Goal: Task Accomplishment & Management: Complete application form

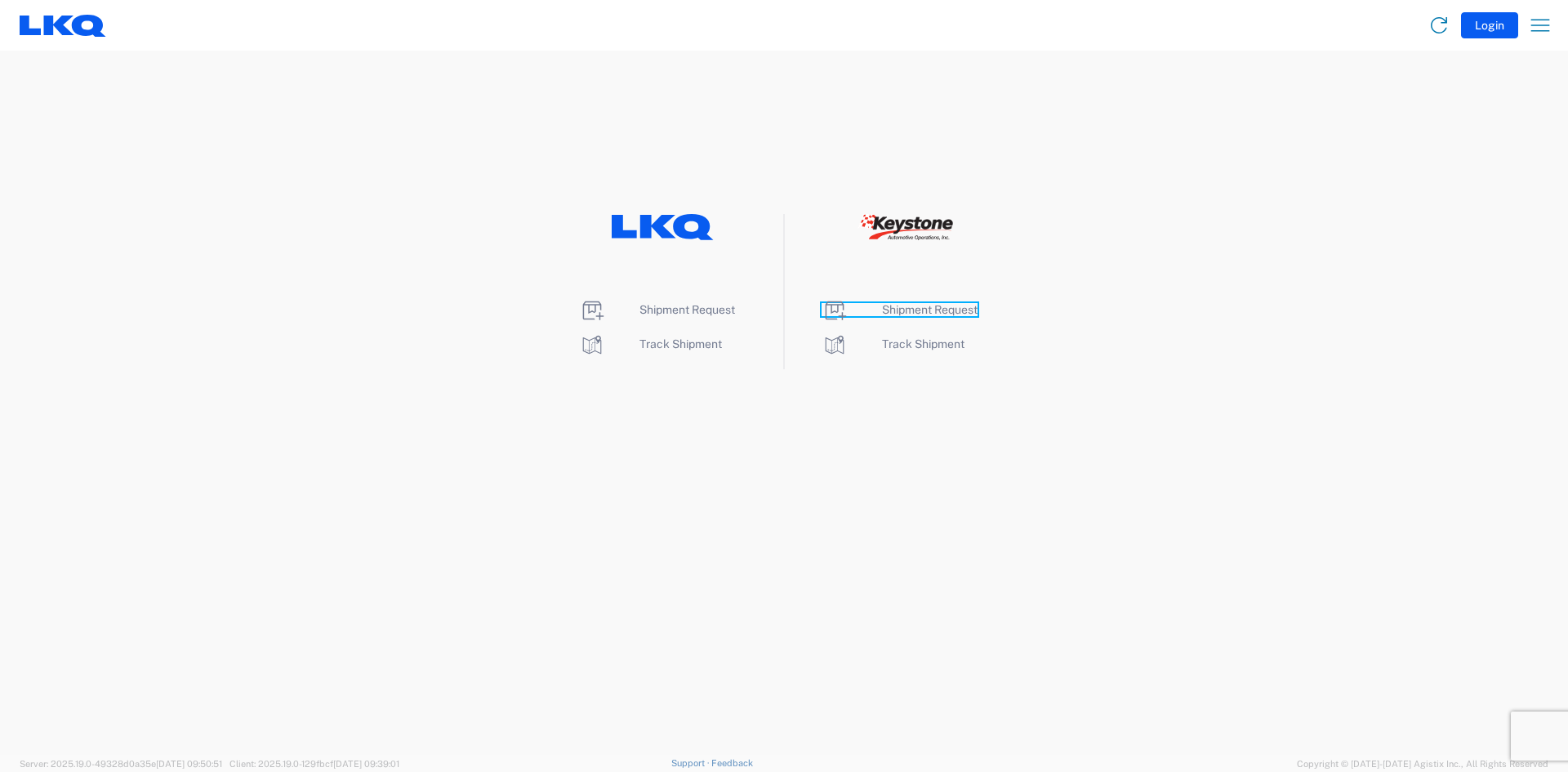
click at [910, 315] on span "Shipment Request" at bounding box center [929, 310] width 95 height 13
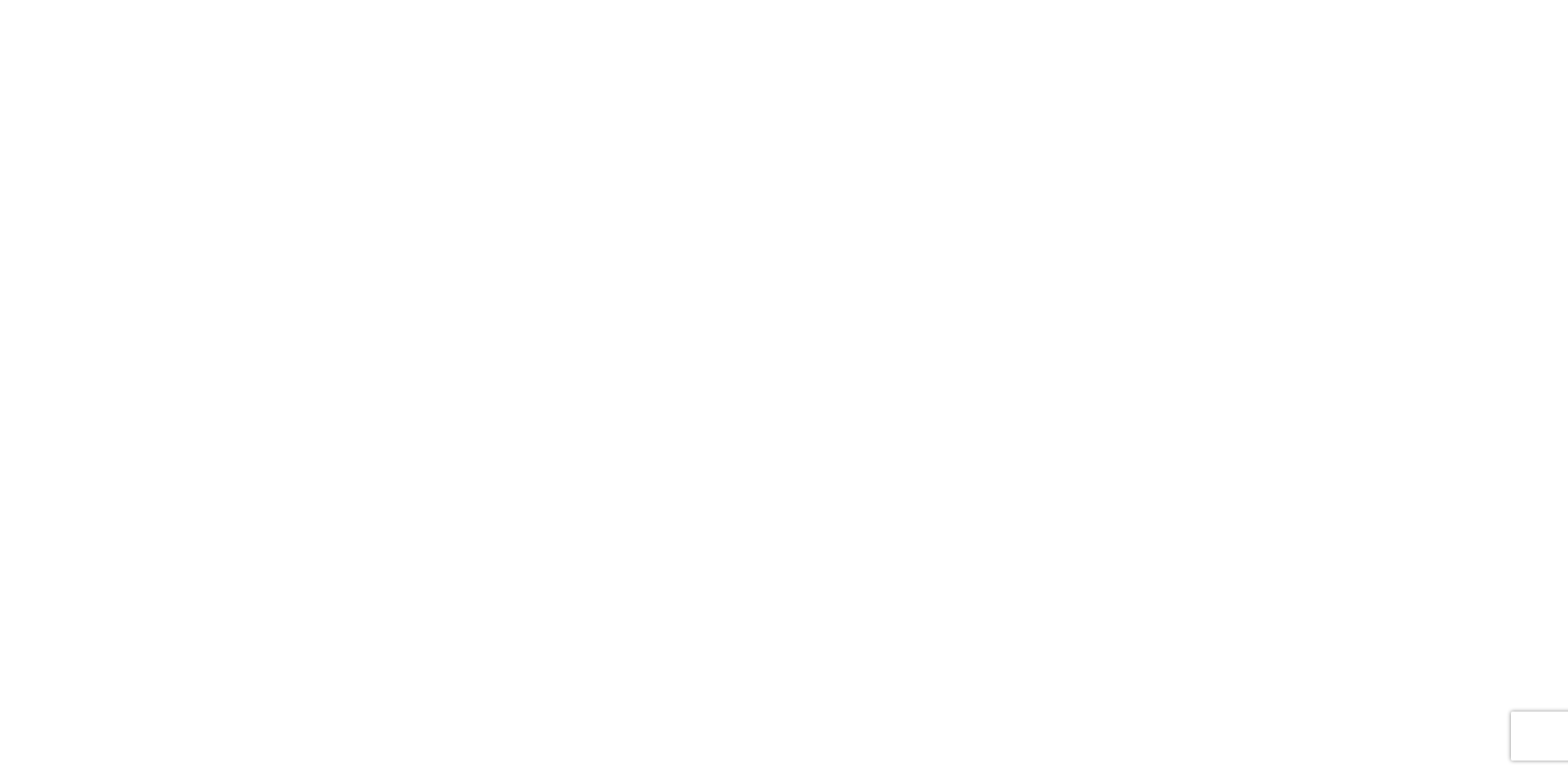
select select "FULL"
select select "LBS"
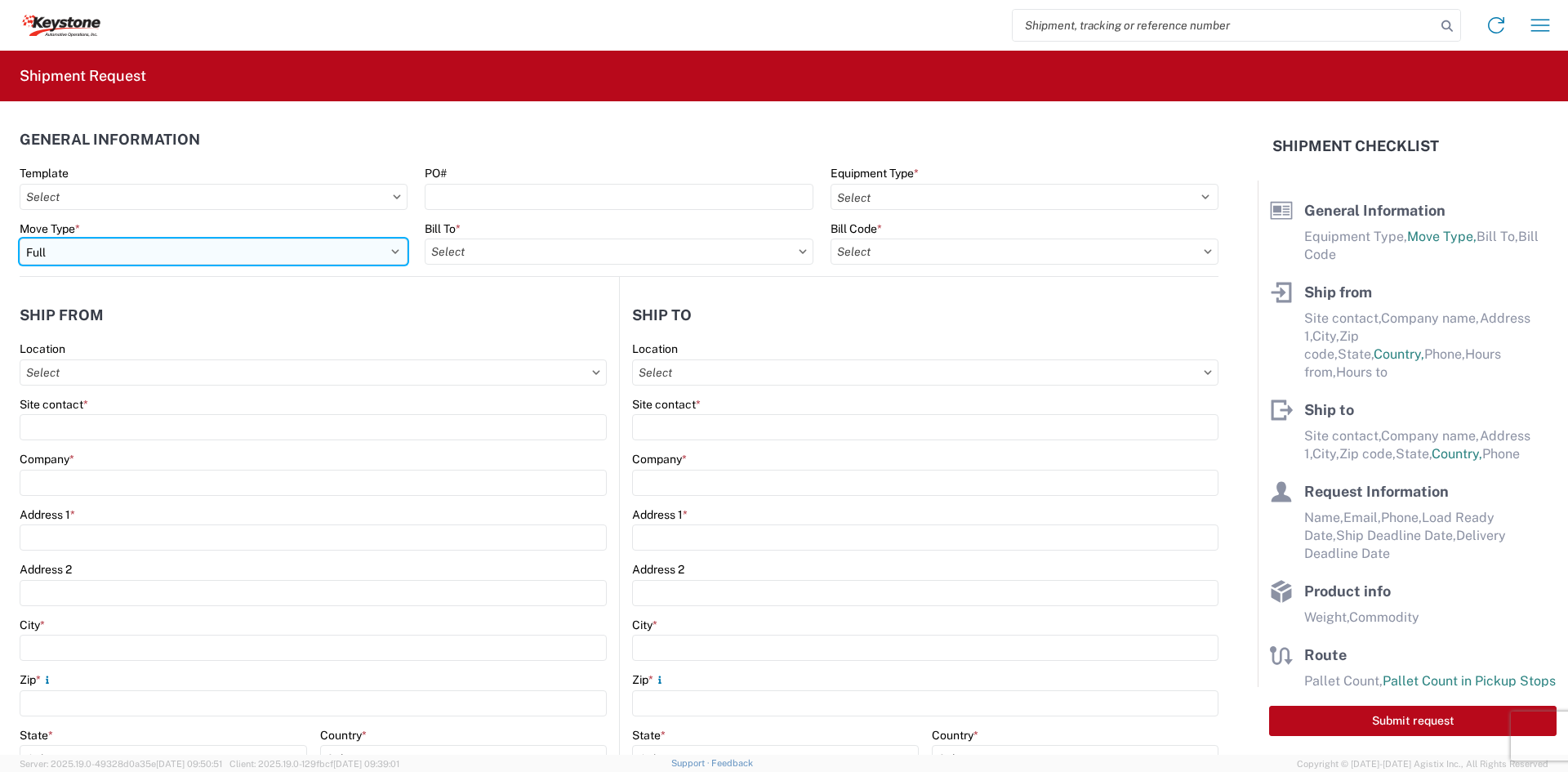
drag, startPoint x: 344, startPoint y: 250, endPoint x: 323, endPoint y: 263, distance: 24.7
click at [344, 250] on select "Select Full Partial TL" at bounding box center [214, 252] width 388 height 27
select select "PARTIAL_TL"
click at [20, 239] on select "Select Full Partial TL" at bounding box center [214, 252] width 388 height 27
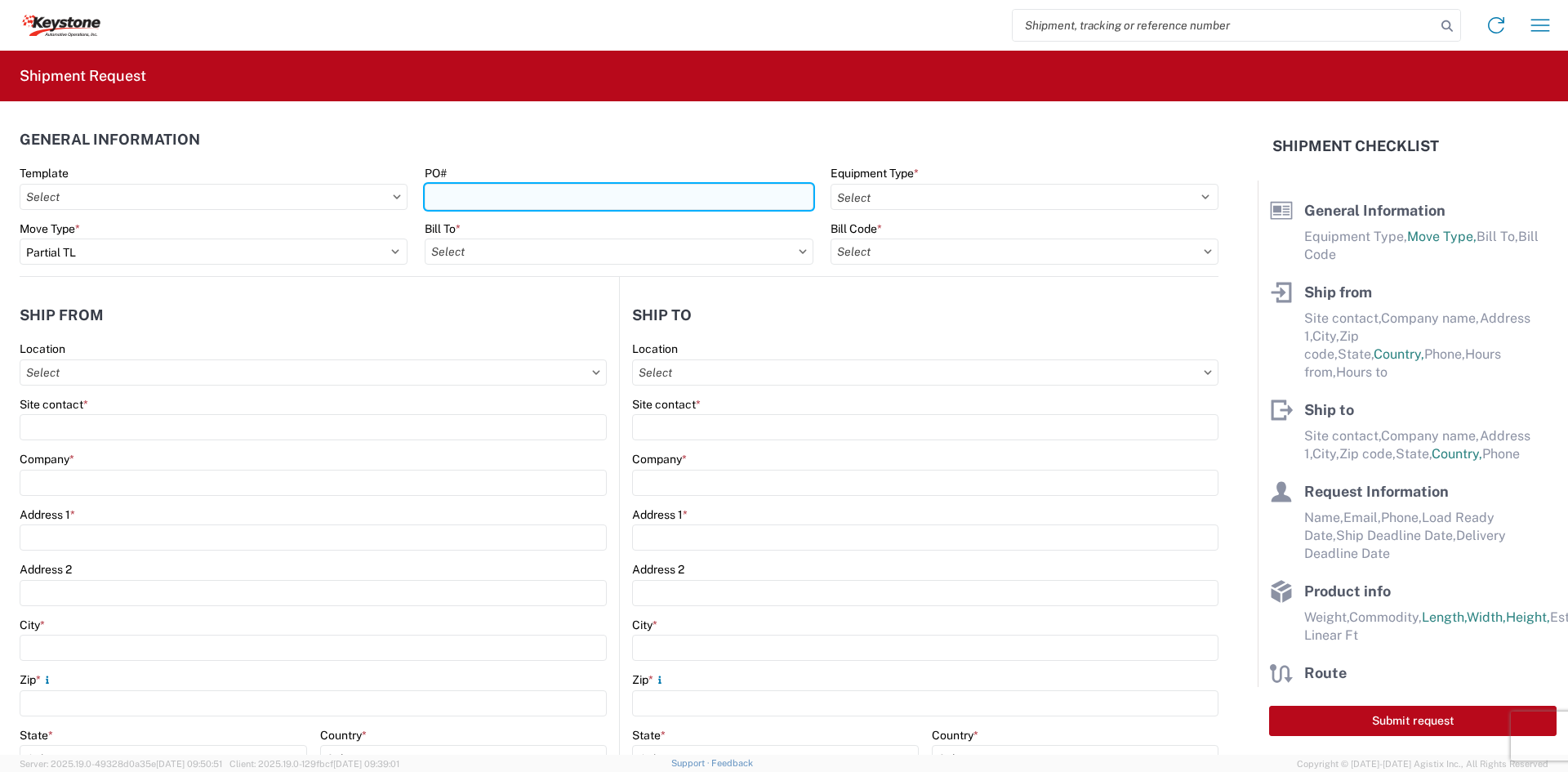
click at [615, 188] on input "PO#" at bounding box center [619, 198] width 388 height 27
paste input "4370678"
type input "4370678"
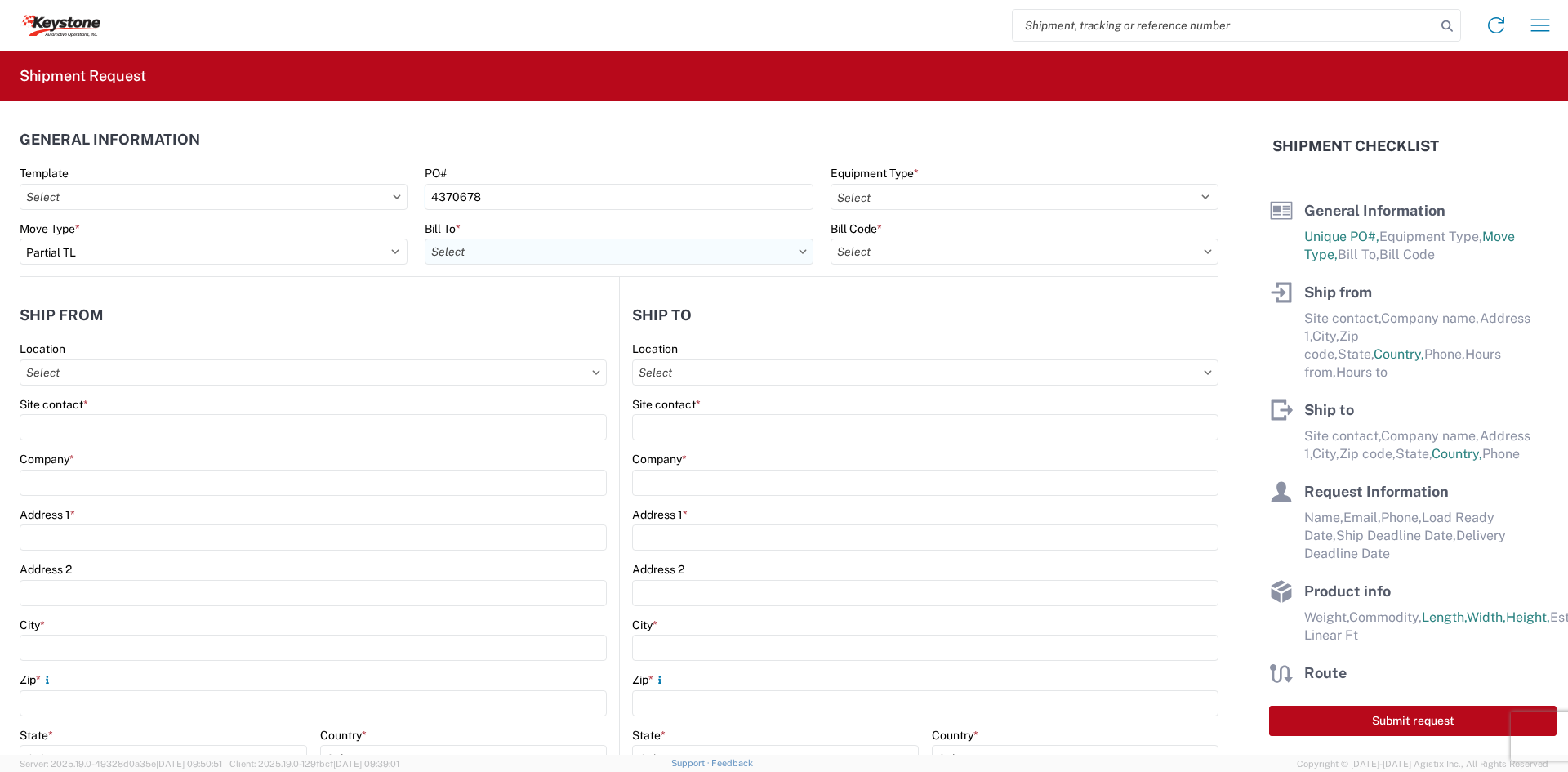
click at [596, 245] on input "text" at bounding box center [619, 252] width 388 height 27
type input "8401"
click at [578, 330] on div "8401 - [GEOGRAPHIC_DATA] - KAO Warehouse" at bounding box center [567, 325] width 286 height 27
type input "8401 - [GEOGRAPHIC_DATA] - KAO Warehouse"
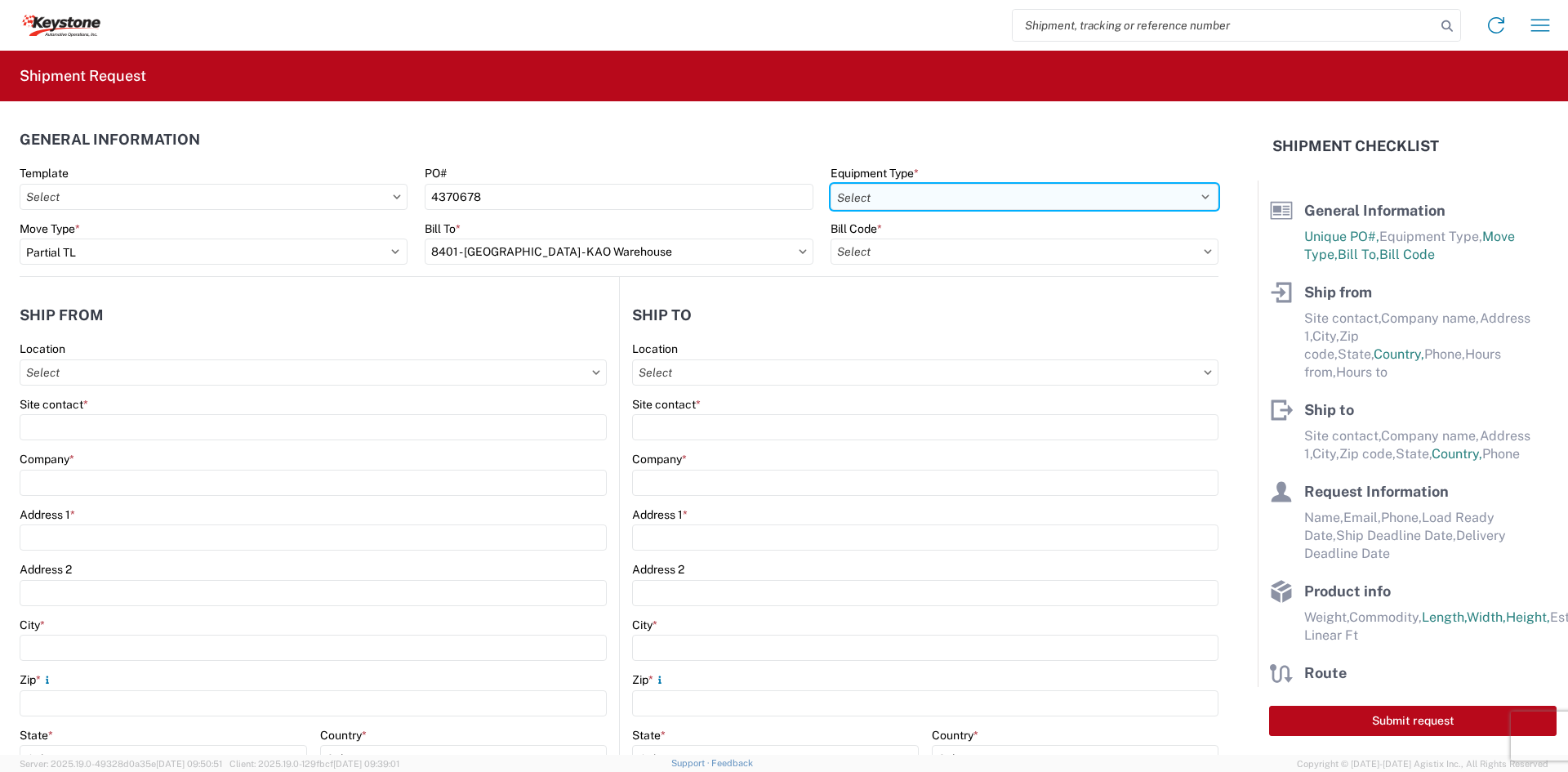
click at [887, 200] on select "Select 53’ Dry Van Flatbed Dropdeck (van) Lowboy (flatbed) Rail" at bounding box center [1025, 198] width 388 height 27
select select "STDV"
click at [830, 184] on select "Select 53’ Dry Van Flatbed Dropdeck (van) Lowboy (flatbed) Rail" at bounding box center [1025, 198] width 388 height 27
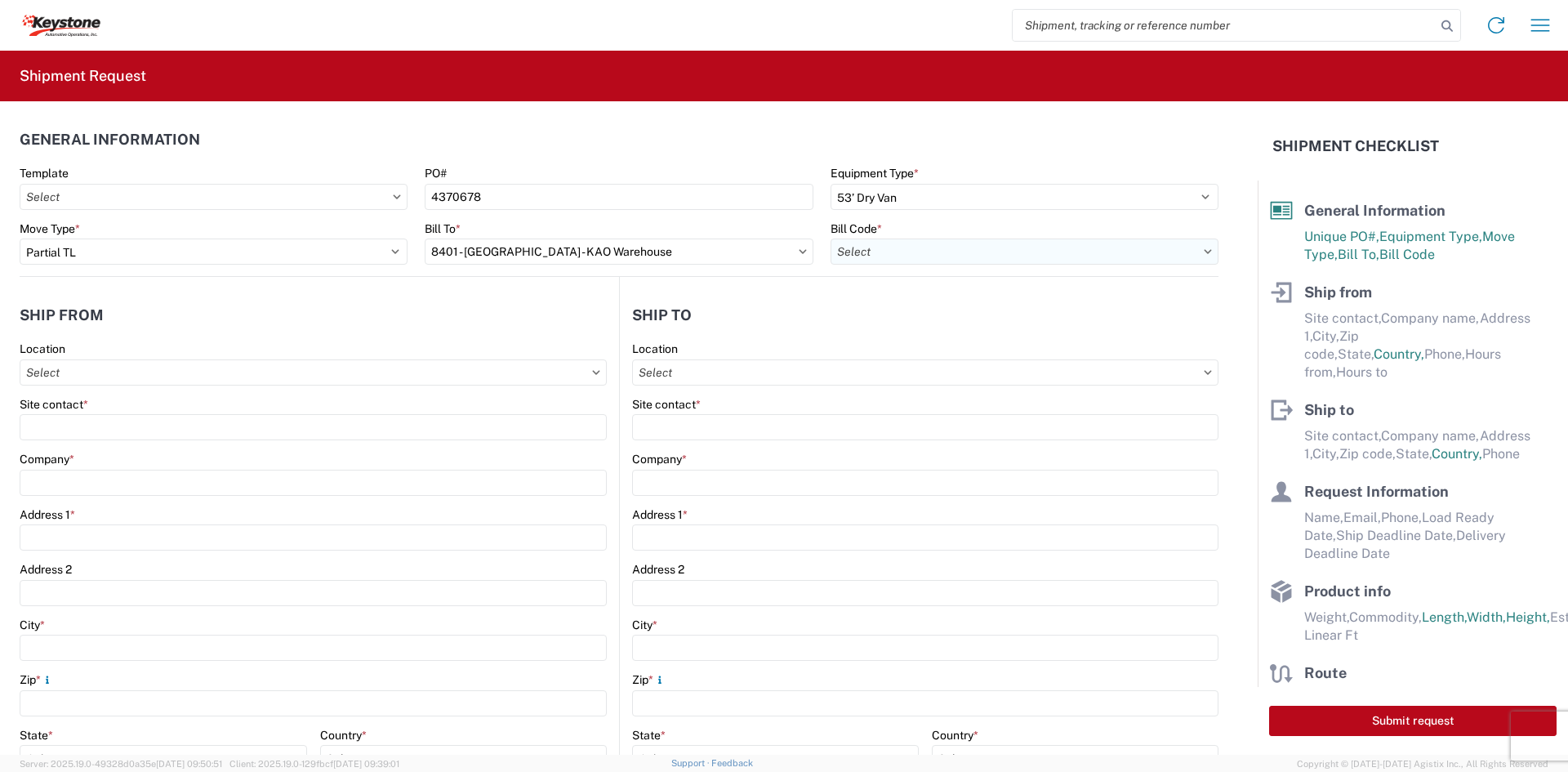
click at [869, 250] on input "text" at bounding box center [1025, 252] width 388 height 27
type input "8401"
click at [897, 320] on div "8401-6300-66012-0000 - 8401 Transfers" at bounding box center [969, 325] width 286 height 27
type input "8401-6300-66012-0000 - 8401 Transfers, 8401-6300-66012-0000 - 8401 Transfers"
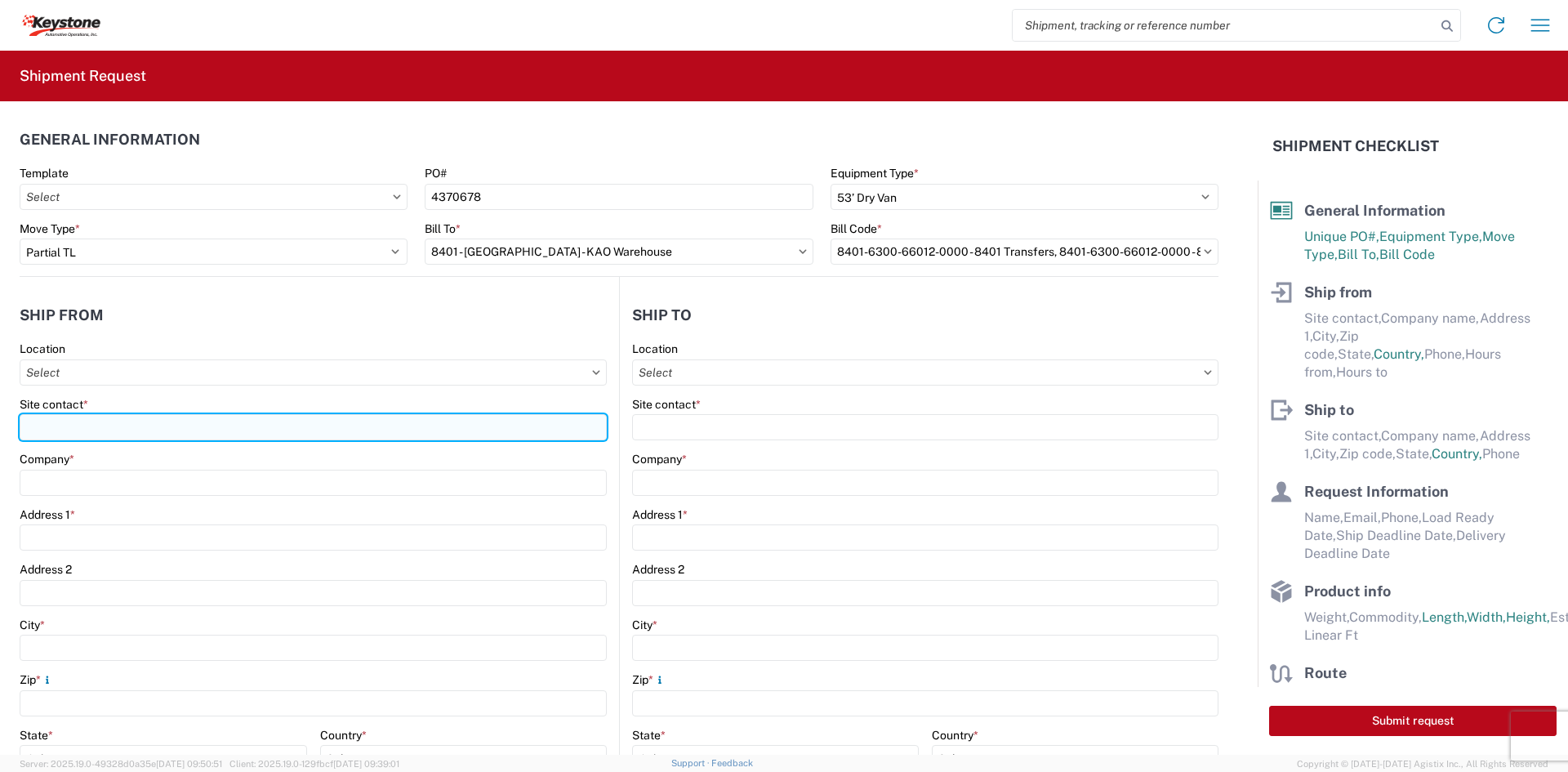
click at [223, 437] on input "Site contact *" at bounding box center [314, 428] width 587 height 27
type input "[PERSON_NAME]"
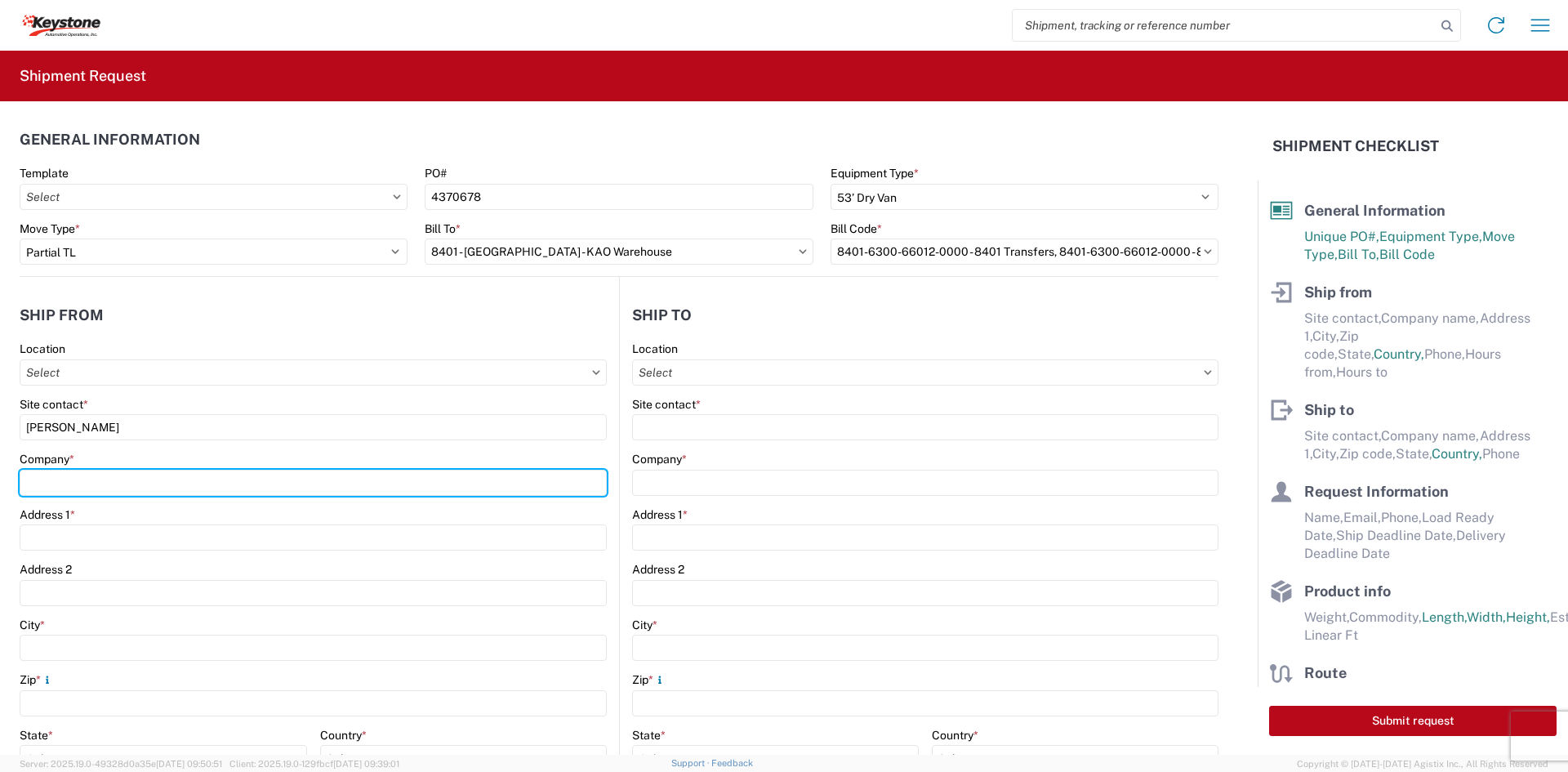
type input "Velarium Awnings"
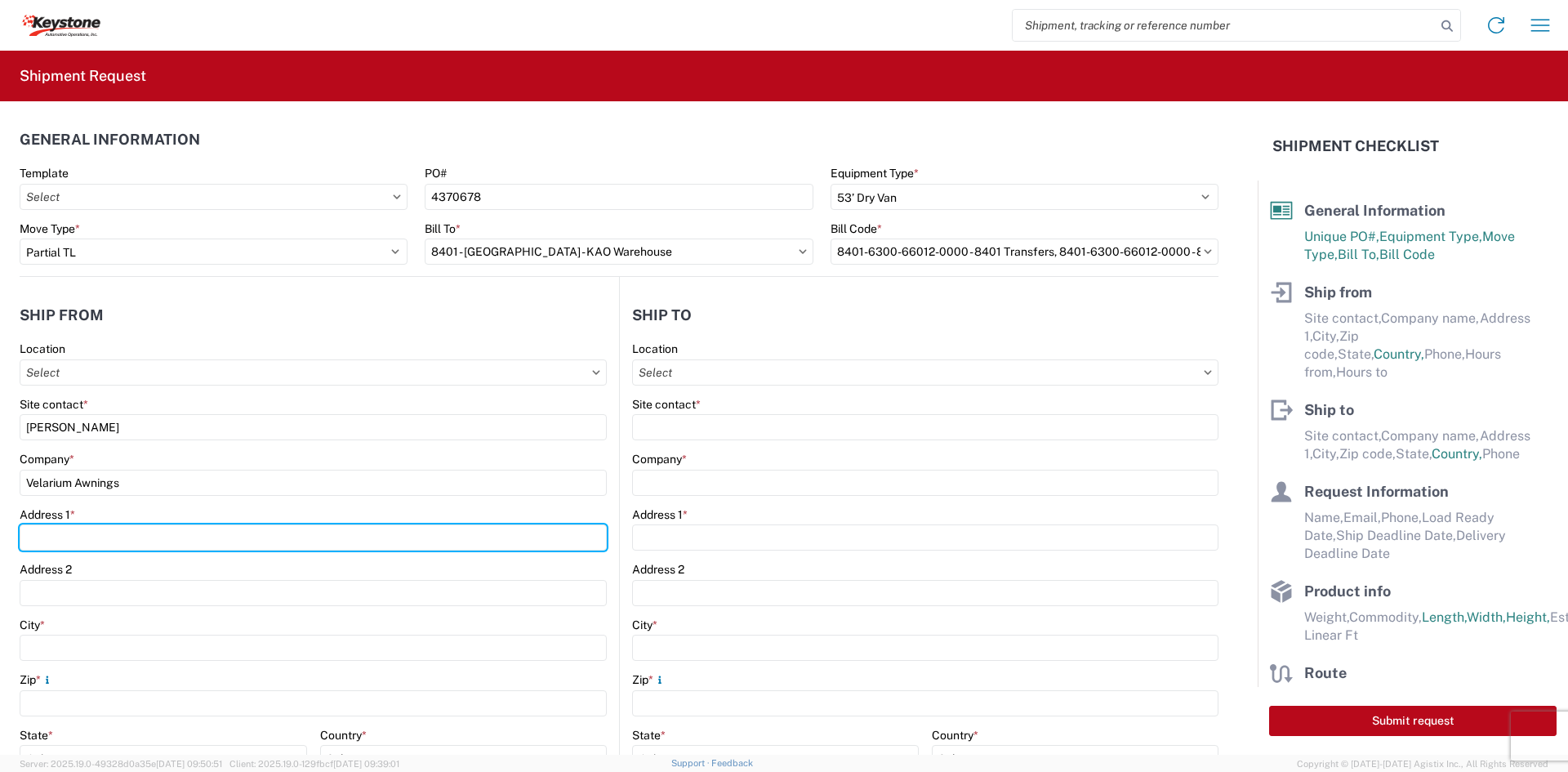
type input "[STREET_ADDRESS][PERSON_NAME]"
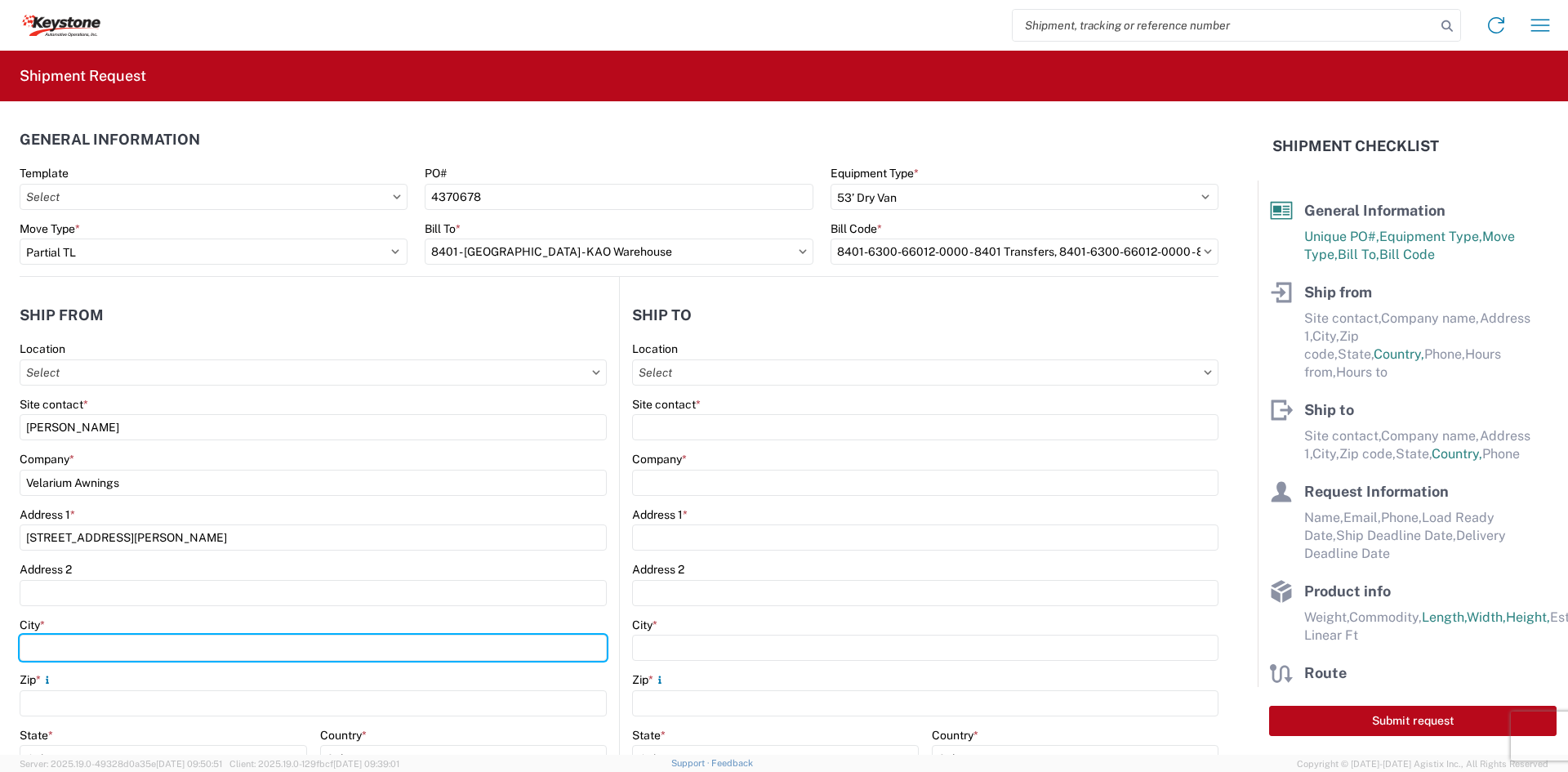
type input "Elkhart"
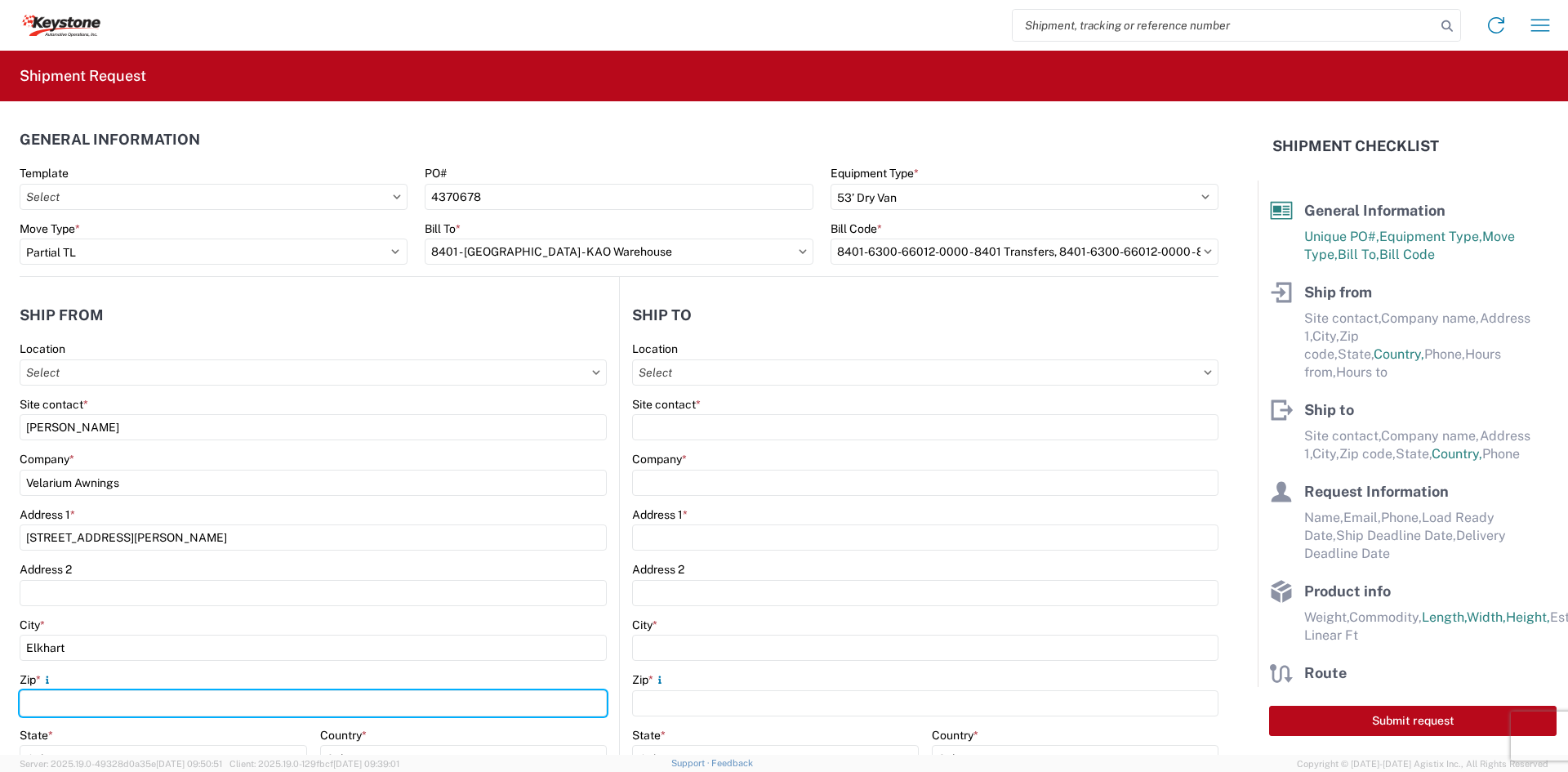
type input "46514"
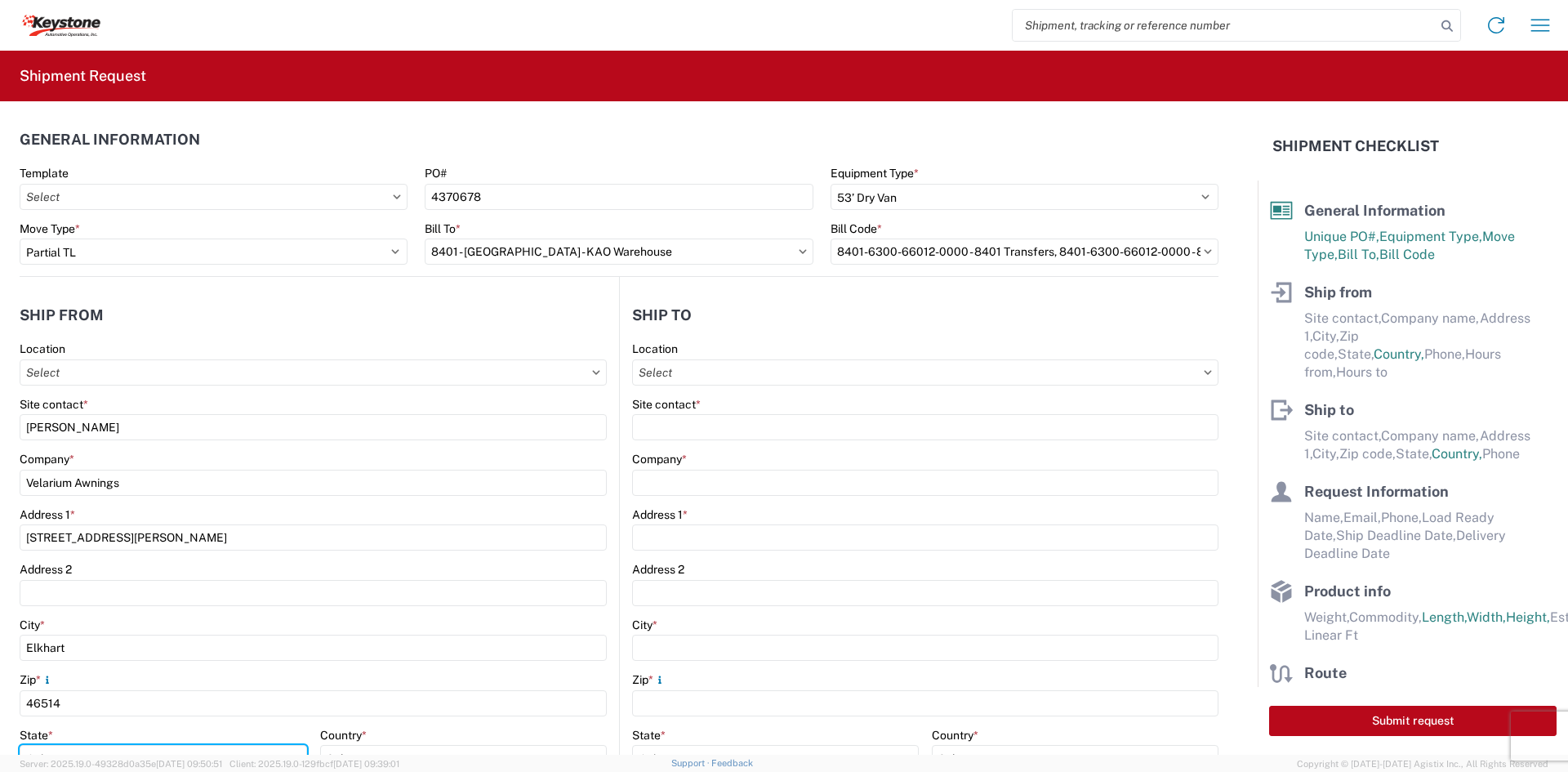
select select "IN"
type input "[EMAIL_ADDRESS][DOMAIN_NAME]"
type input "5745969410"
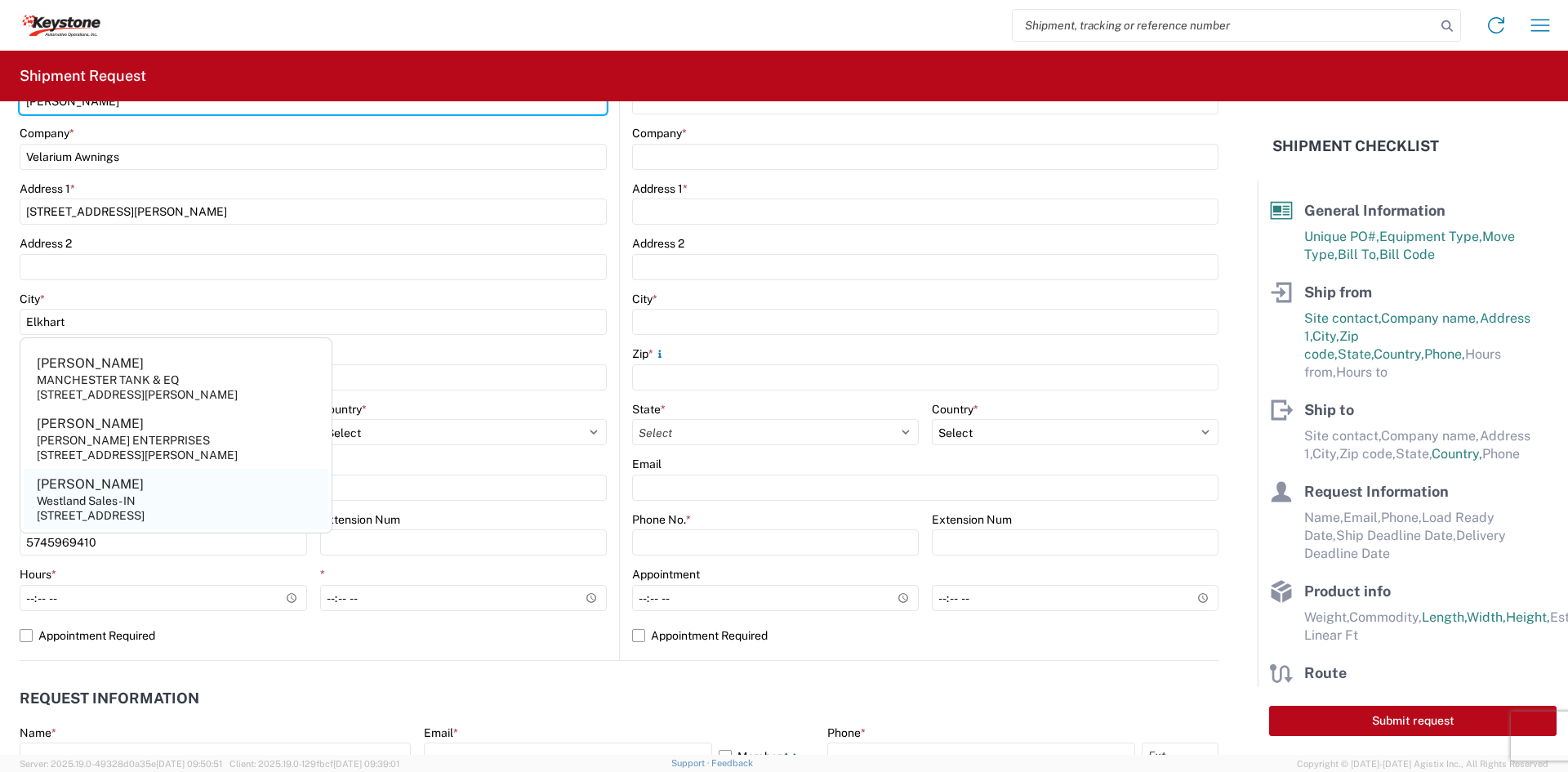
scroll to position [327, 0]
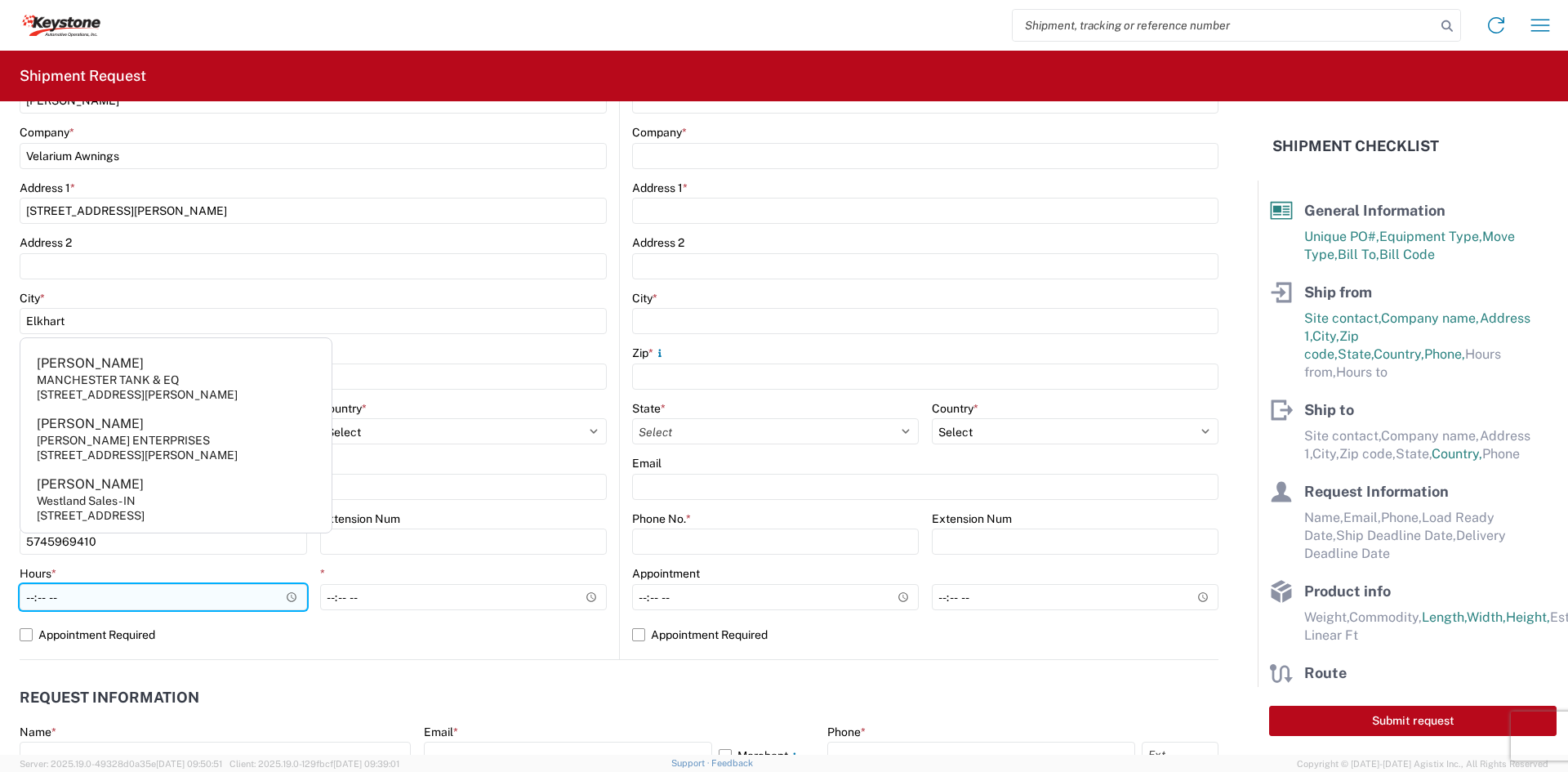
click at [27, 593] on input "Hours *" at bounding box center [163, 598] width 288 height 27
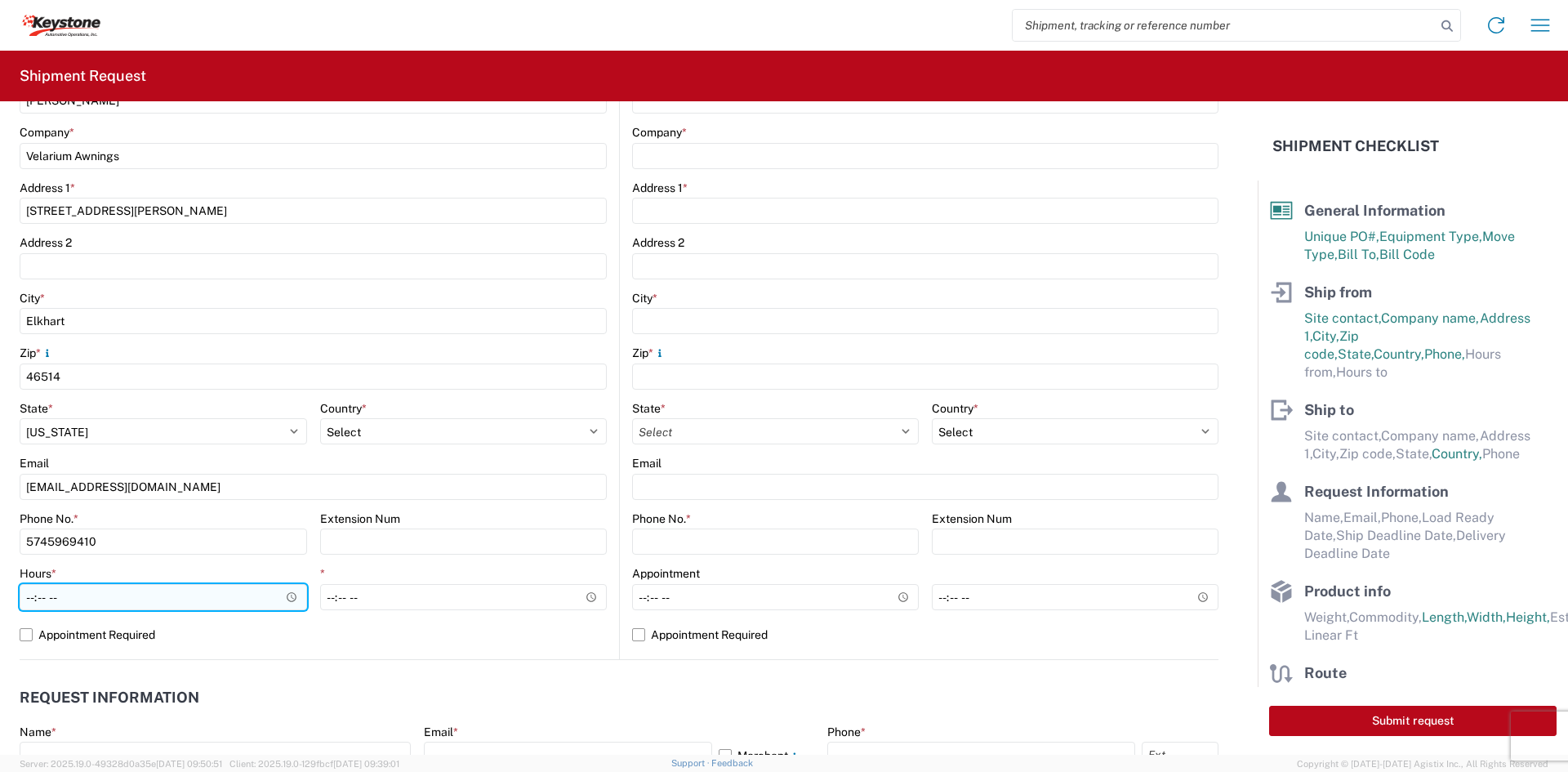
type input "05:00"
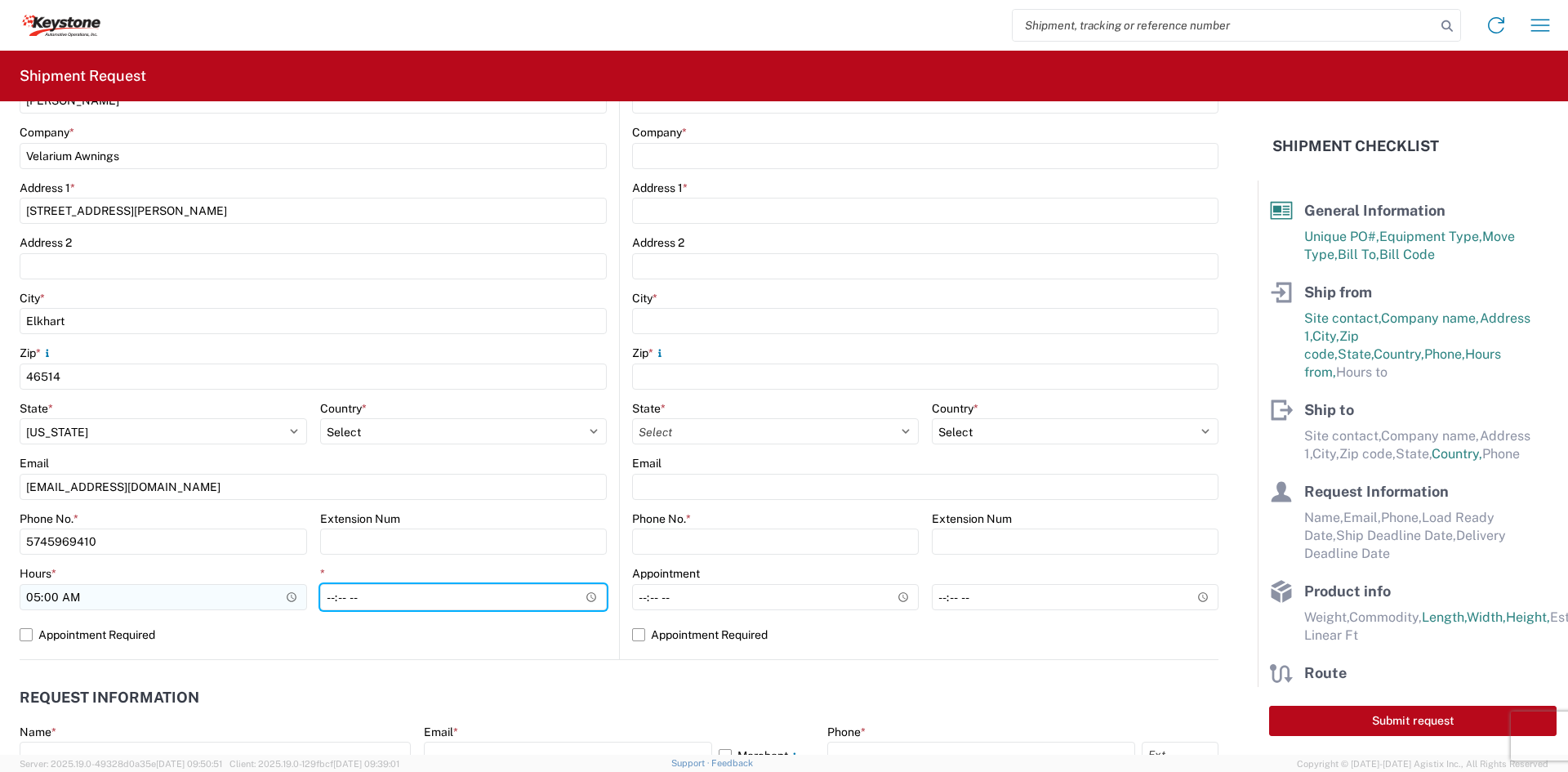
type input "14:00"
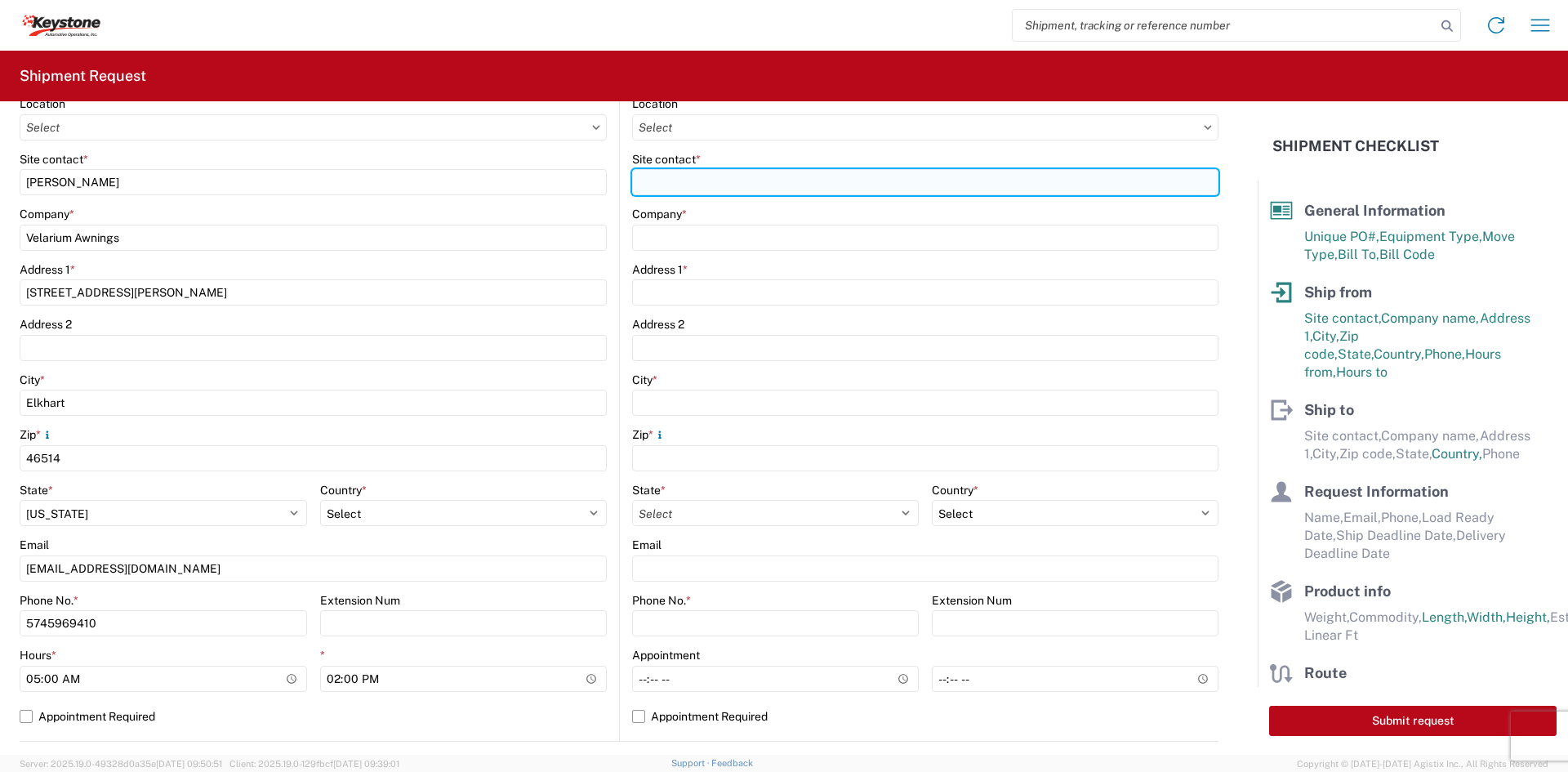
click at [729, 189] on input "Site contact *" at bounding box center [925, 183] width 587 height 27
type input "[PERSON_NAME]"
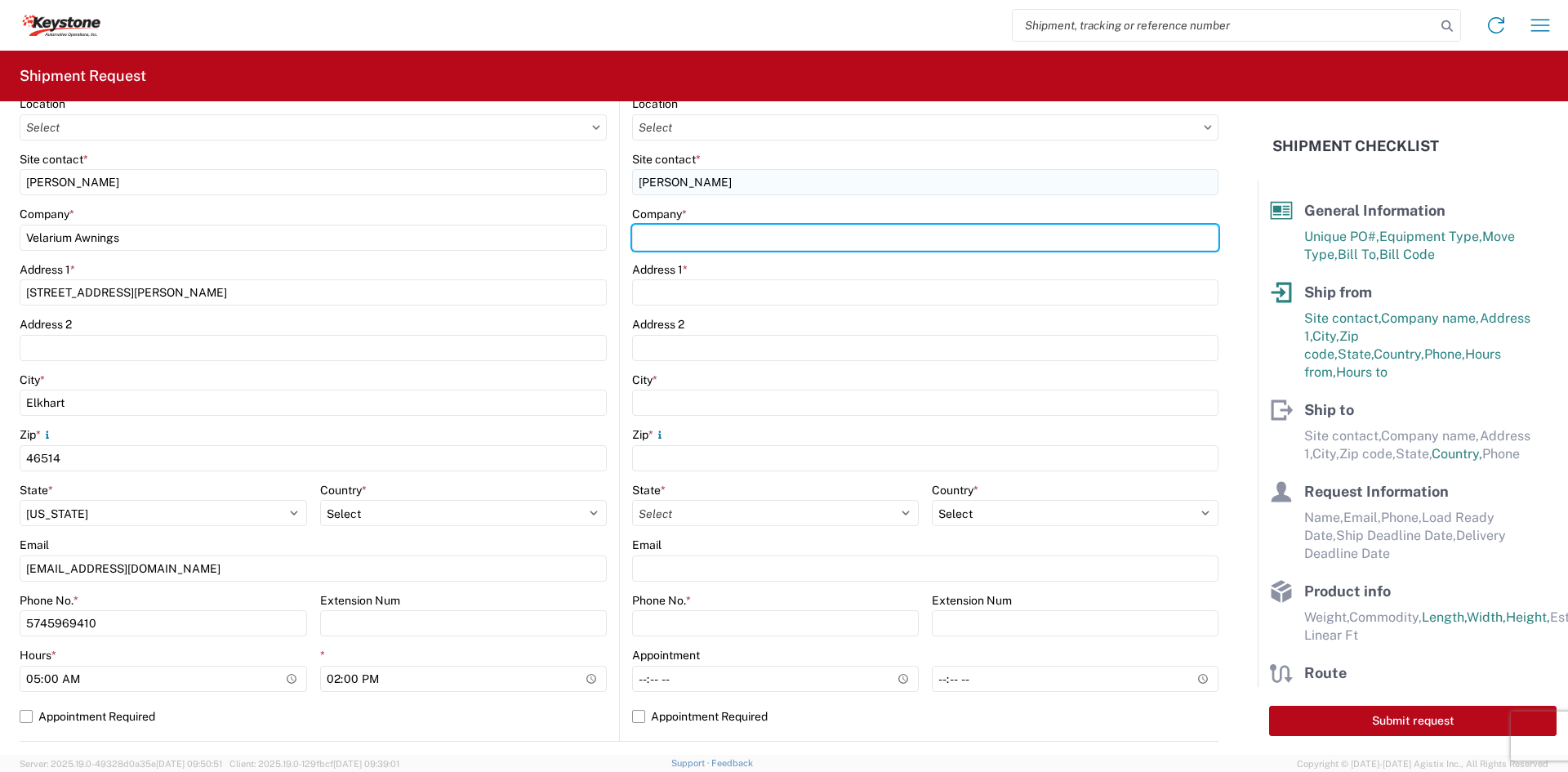
type input "Keystone Automotive Operations"
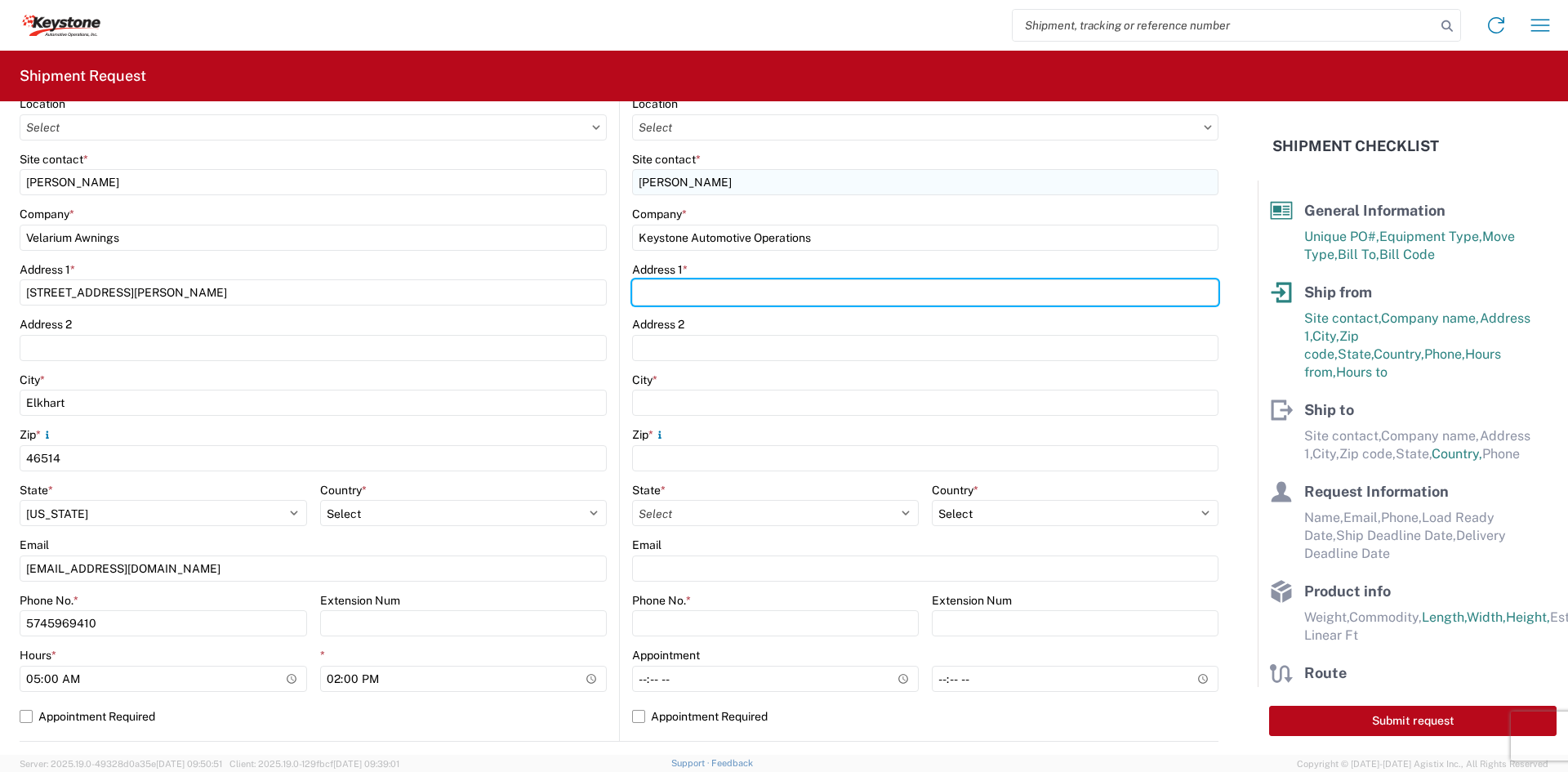
type input "[STREET_ADDRESS][PERSON_NAME]"
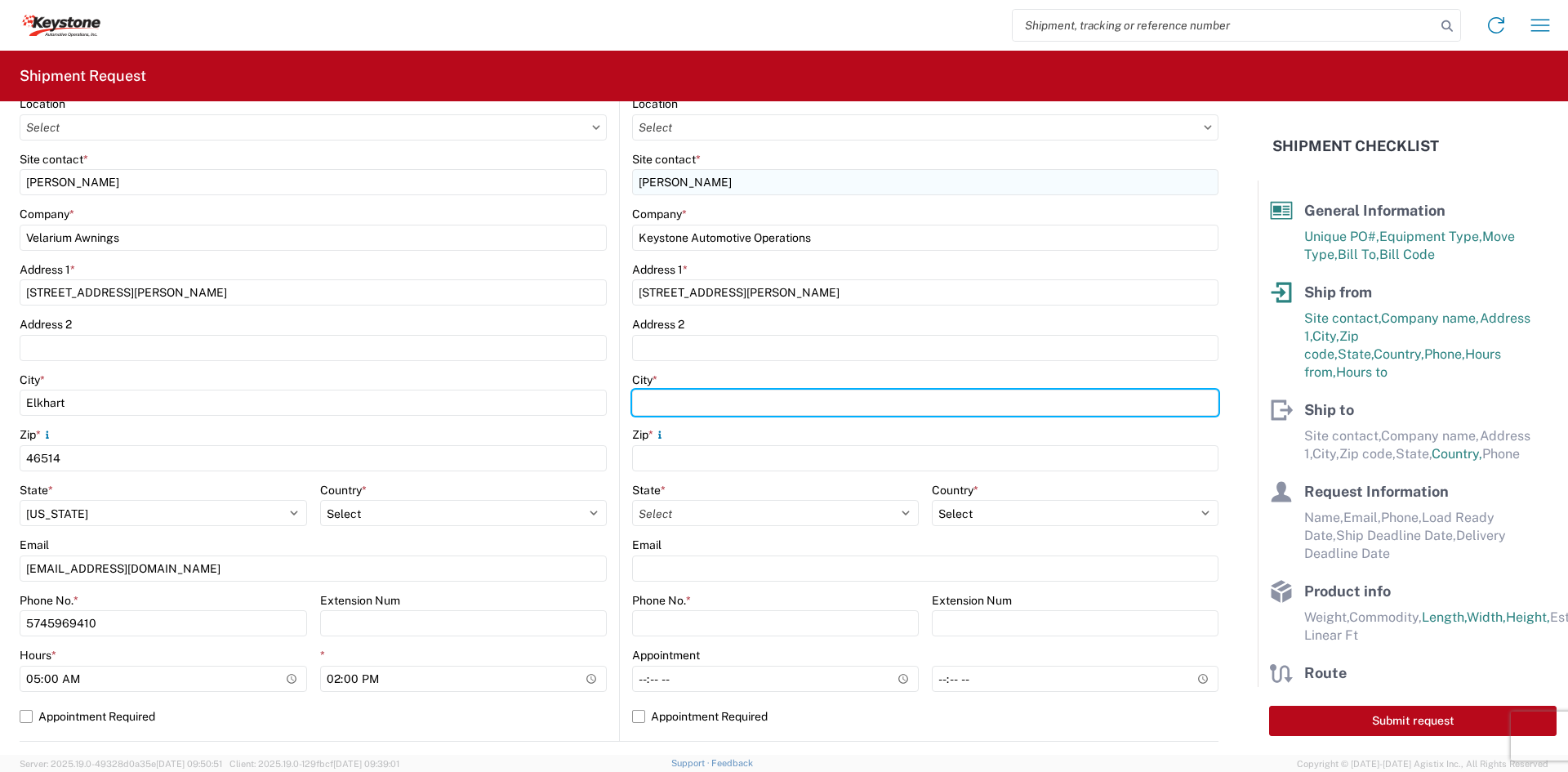
type input "Eastvale"
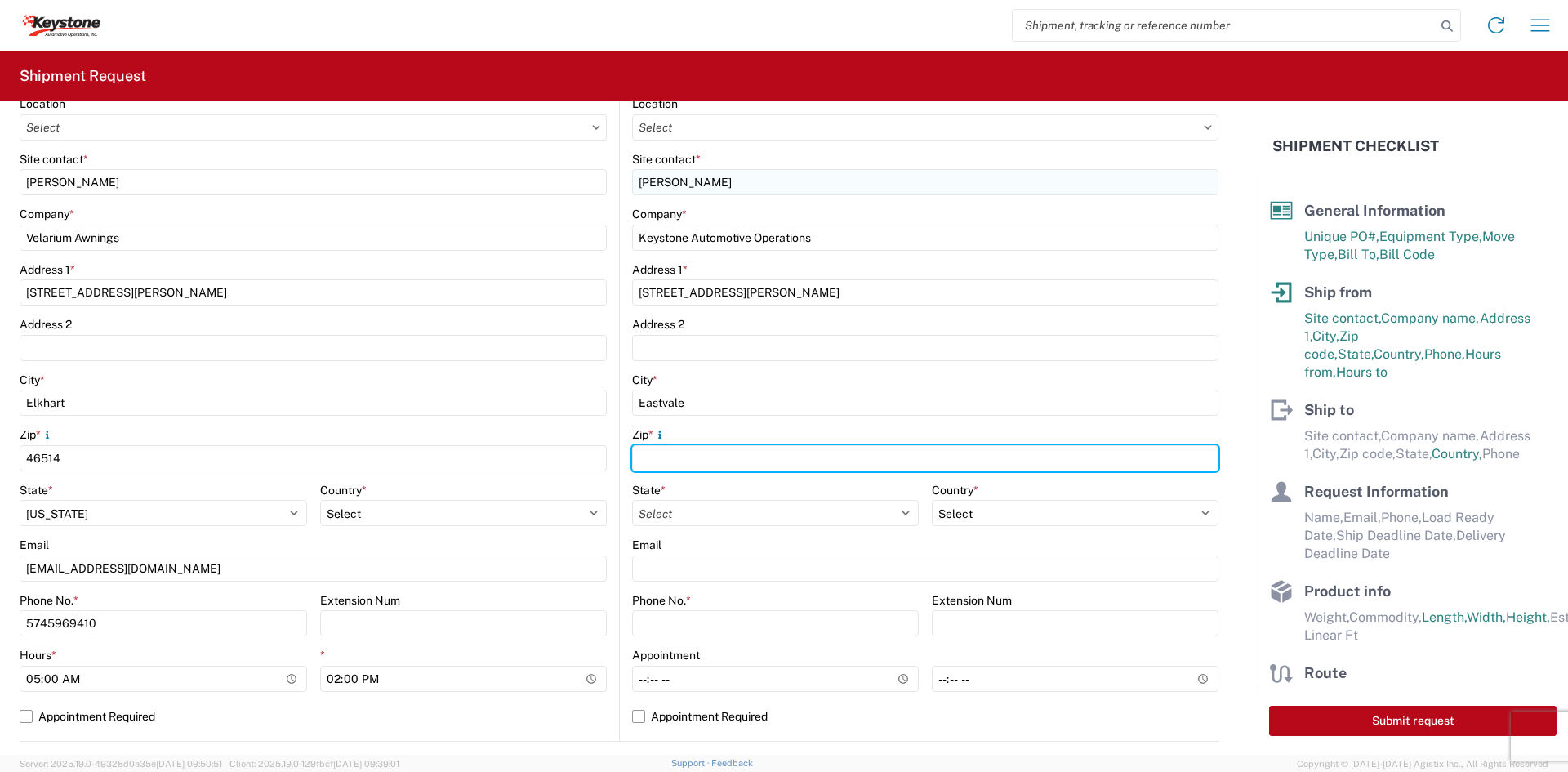
type input "91752"
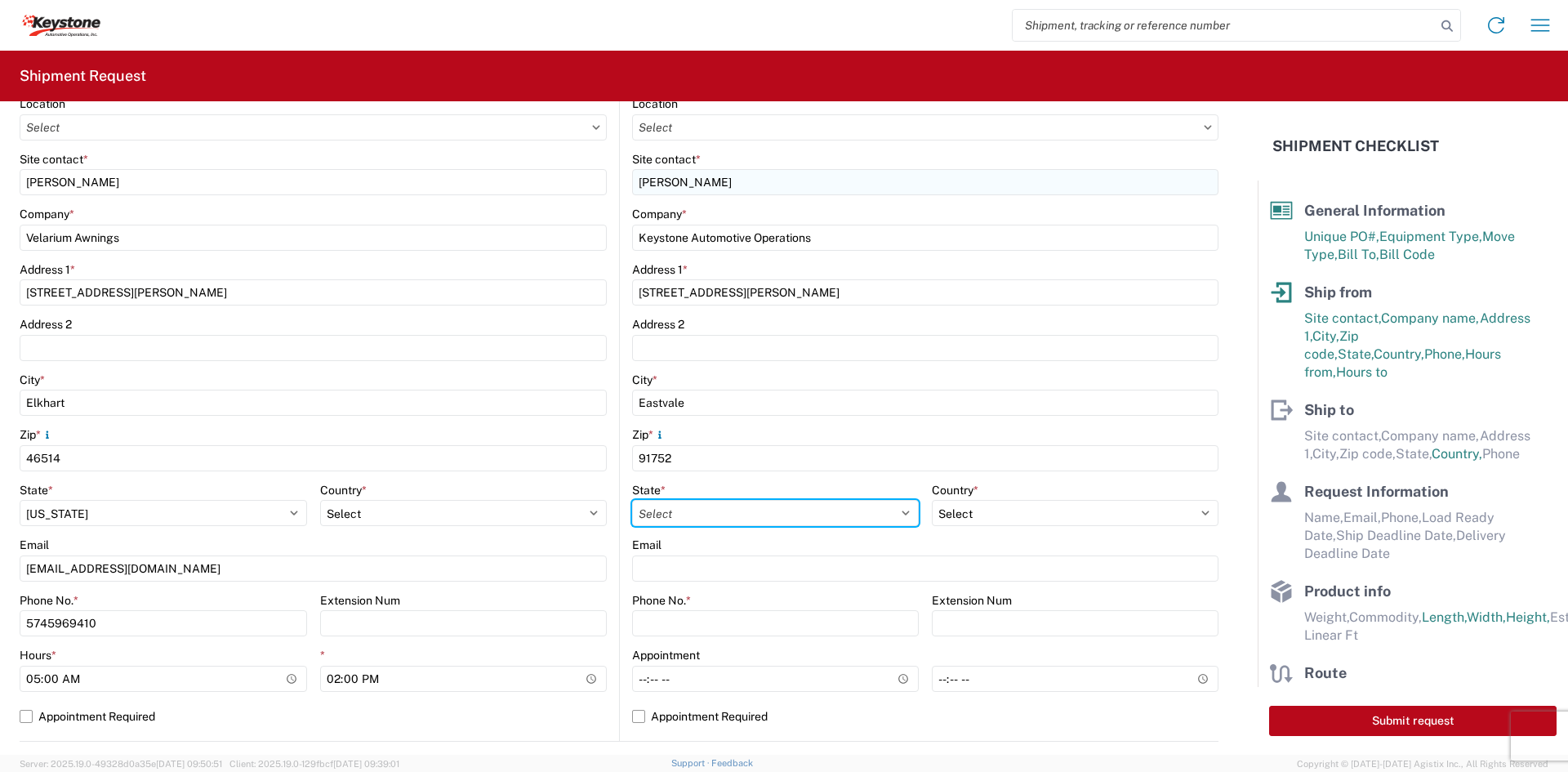
select select "CA"
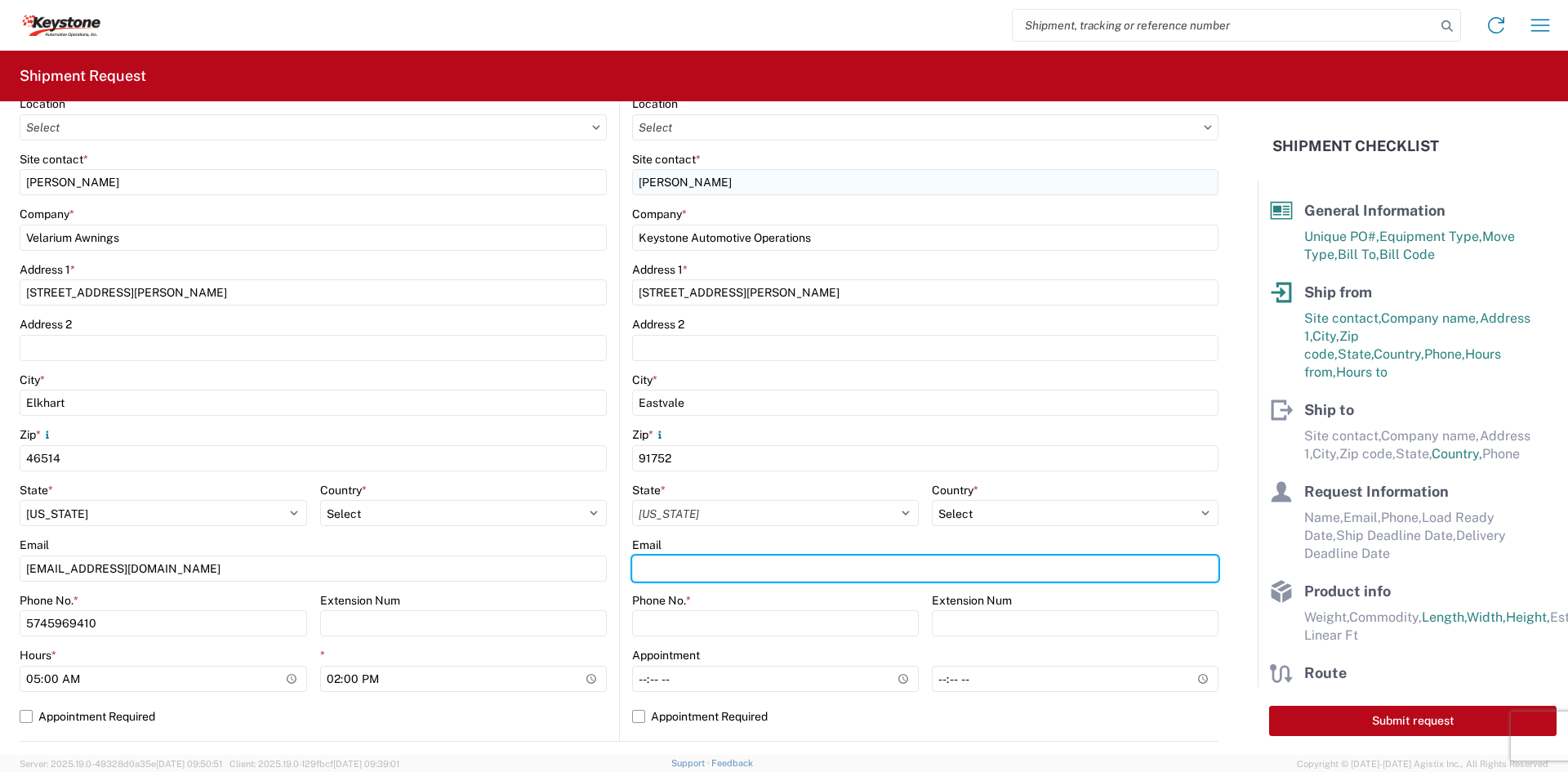
type input "[EMAIL_ADDRESS][DOMAIN_NAME]"
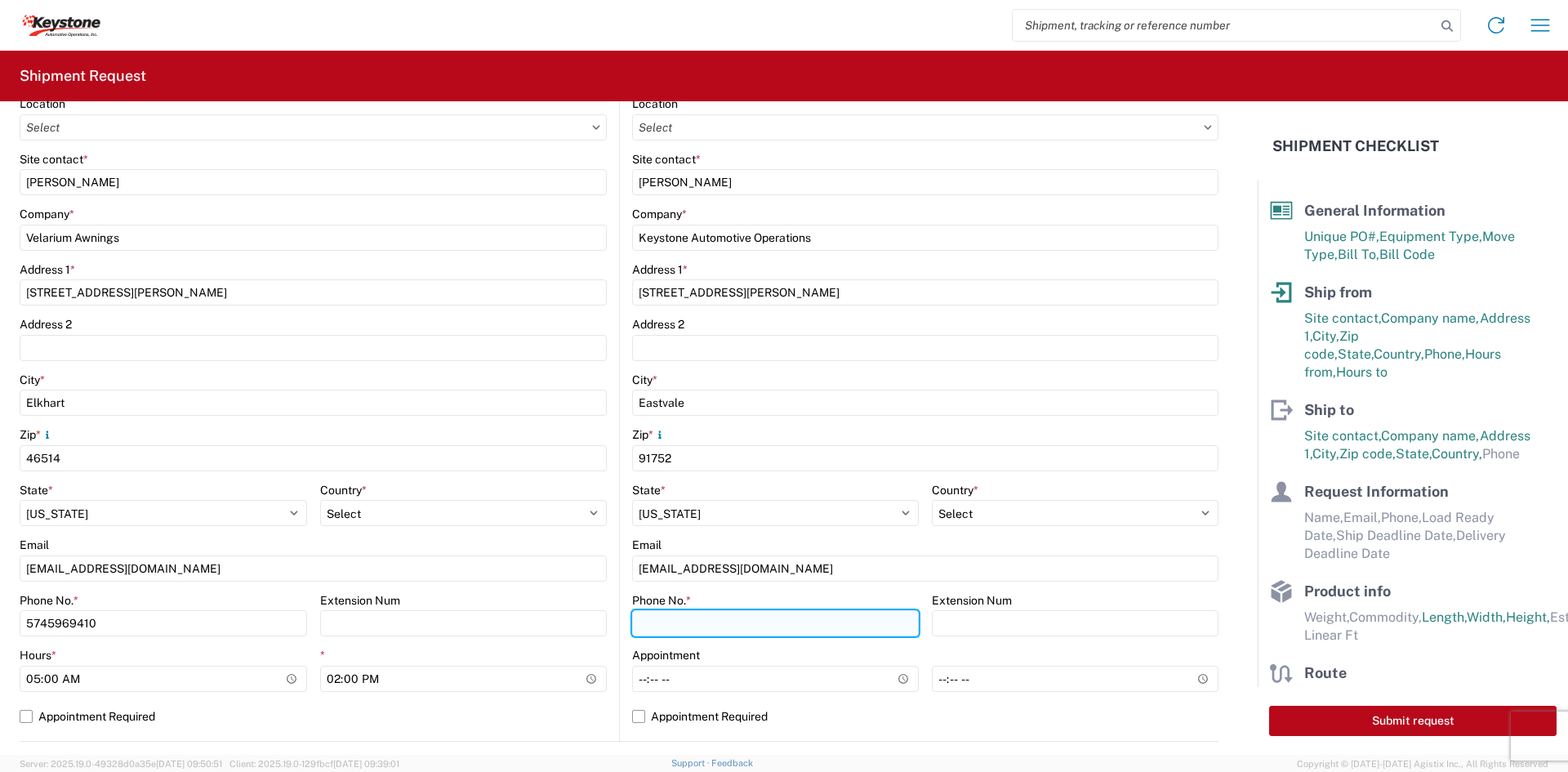
click at [718, 631] on input "Phone No. *" at bounding box center [776, 624] width 287 height 27
click at [769, 632] on input "Phone No. *" at bounding box center [776, 624] width 287 height 27
type input "9512775237"
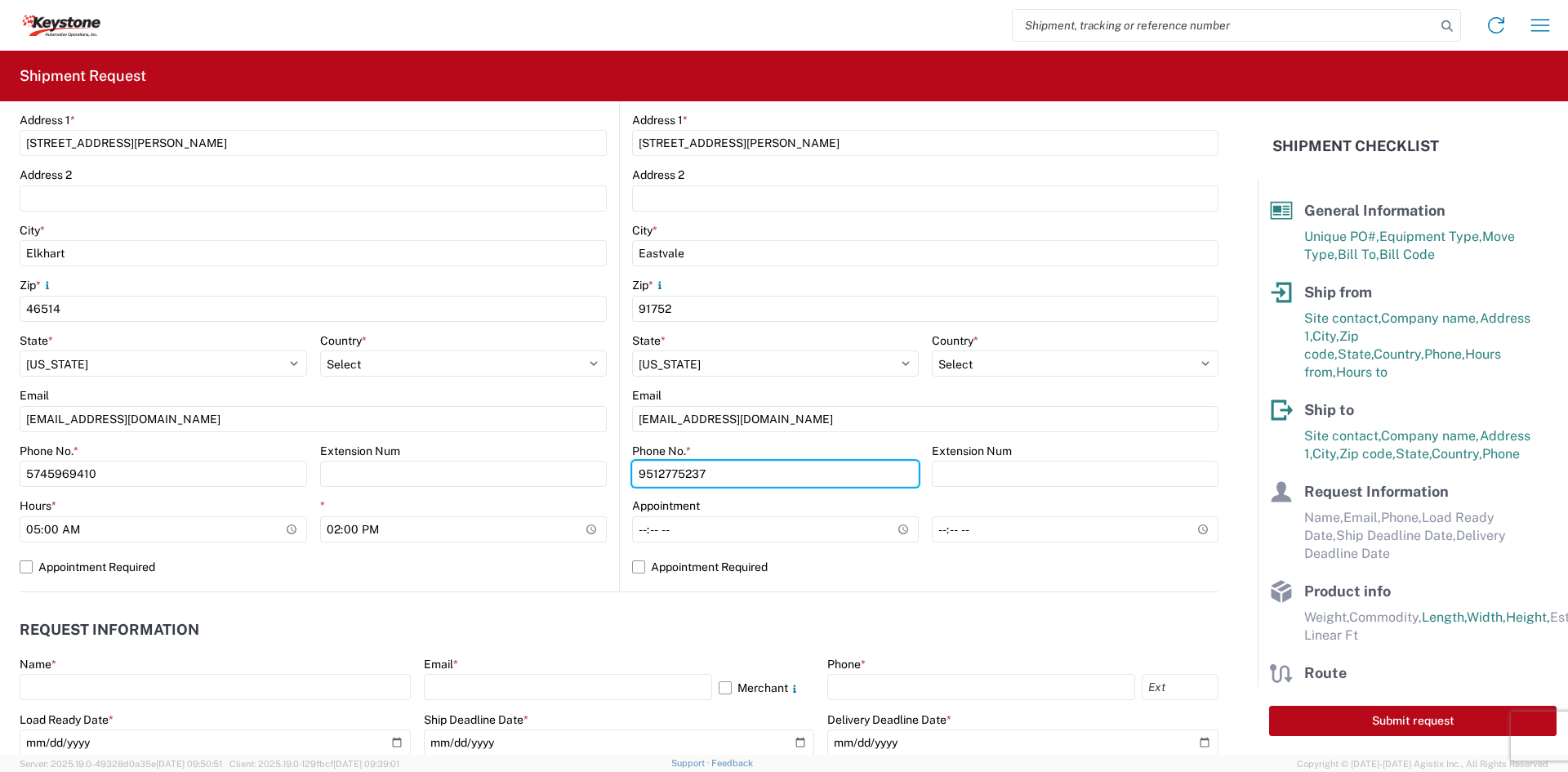
scroll to position [408, 0]
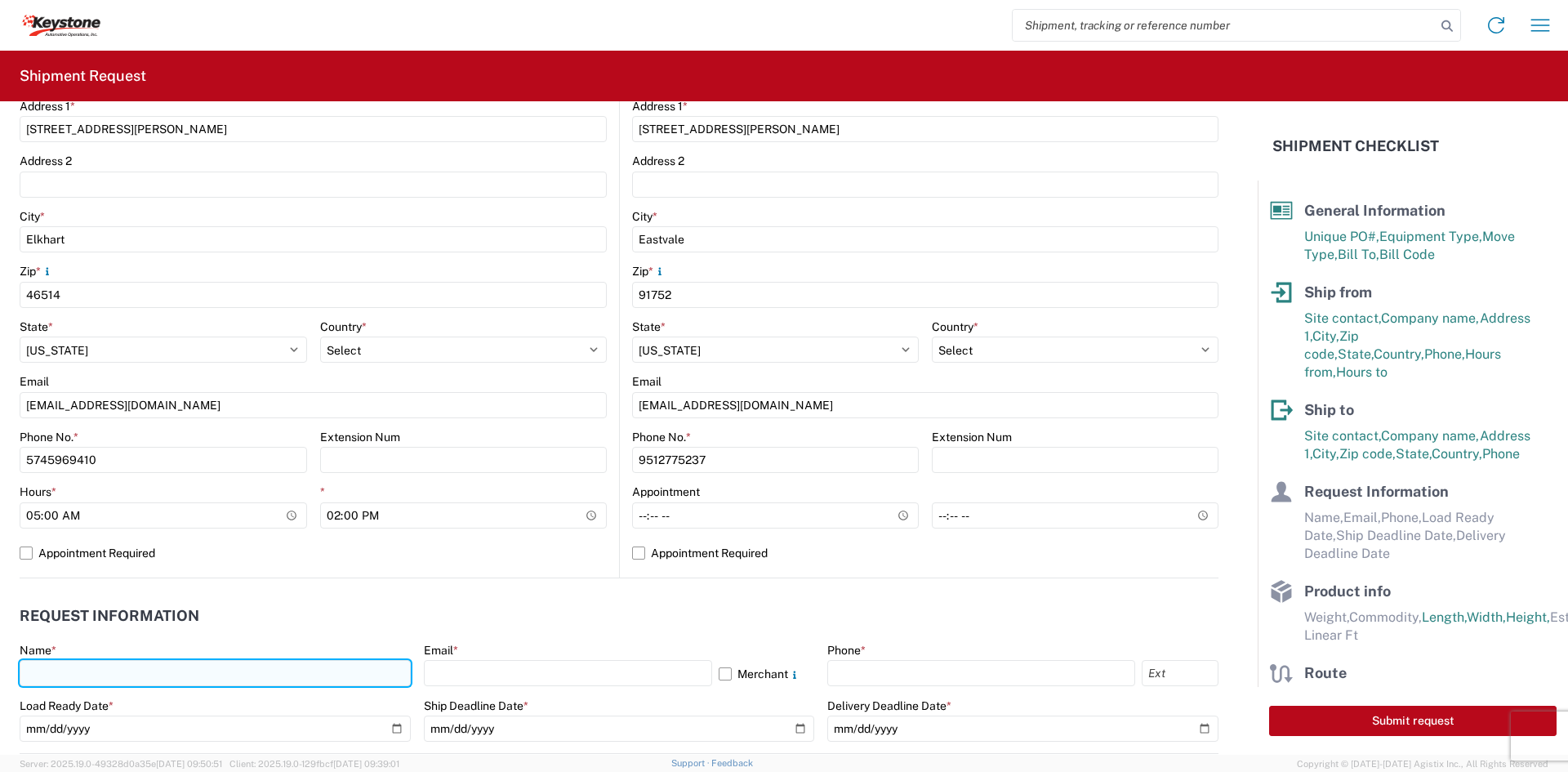
click at [222, 674] on input "text" at bounding box center [216, 674] width 392 height 27
type input "[PERSON_NAME]"
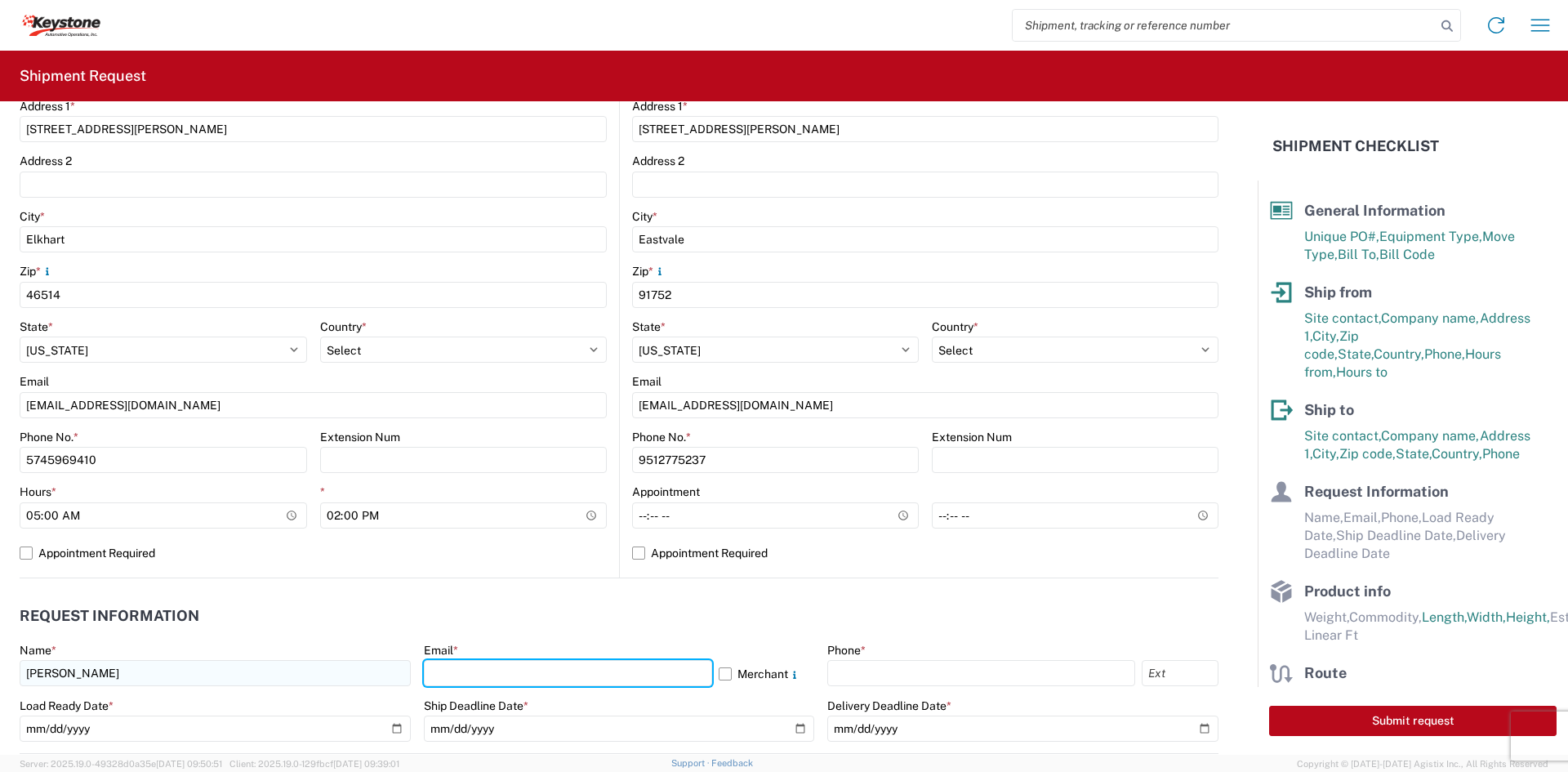
type input "[EMAIL_ADDRESS][DOMAIN_NAME]"
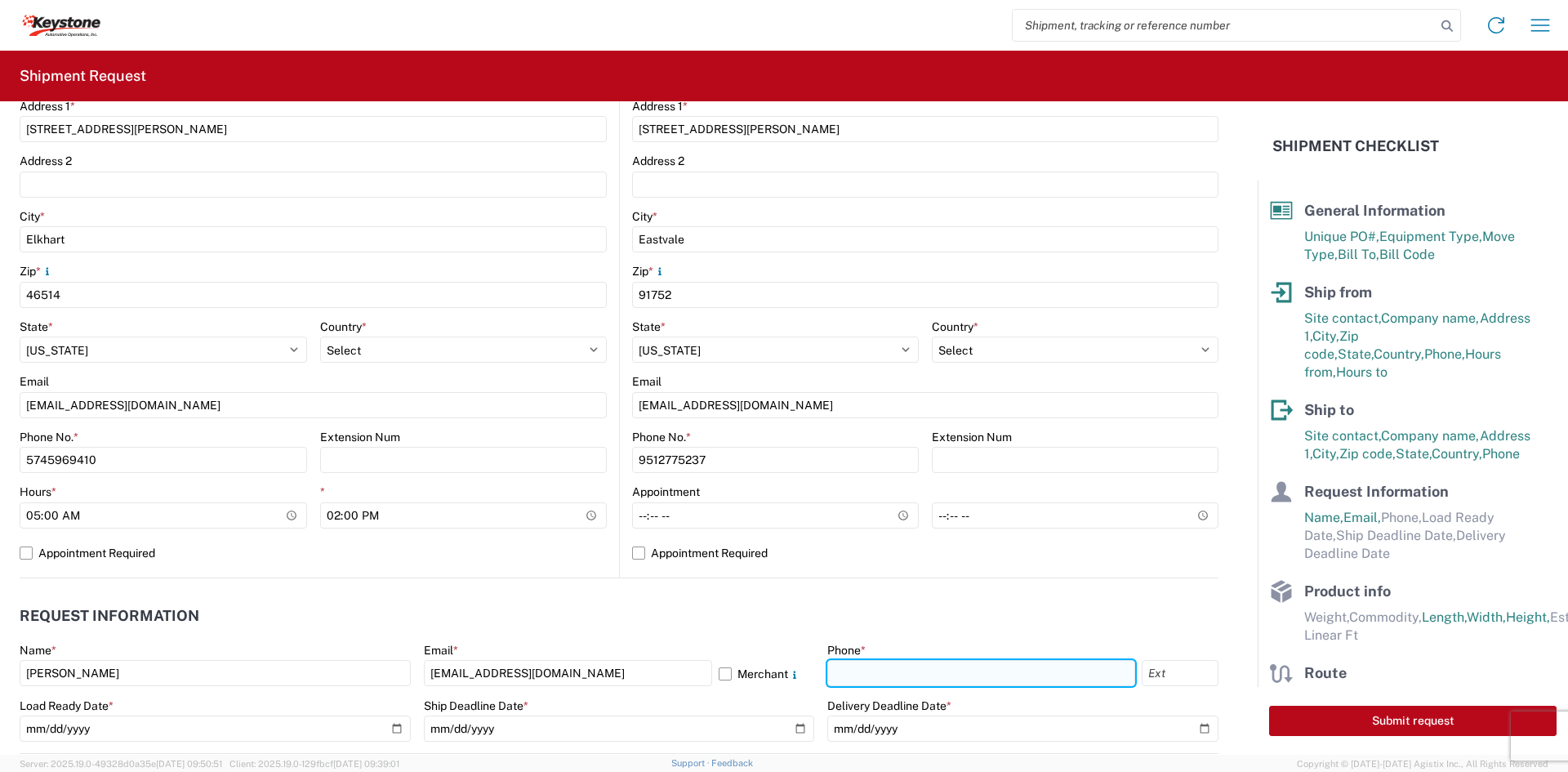
click at [900, 667] on input "text" at bounding box center [981, 674] width 308 height 27
type input "9512775237"
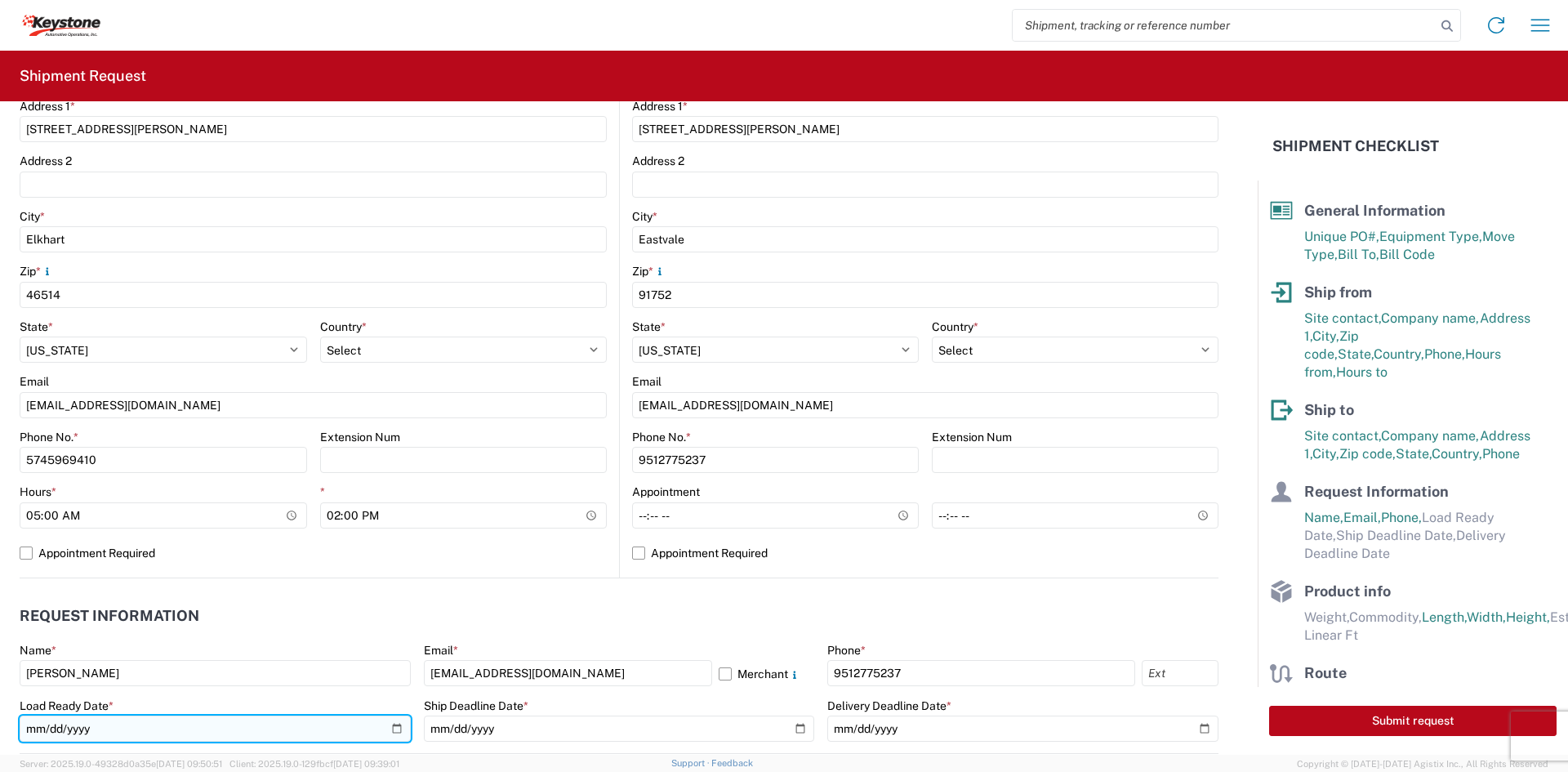
click at [130, 730] on input "date" at bounding box center [216, 730] width 392 height 27
click at [394, 727] on input "date" at bounding box center [216, 730] width 392 height 27
type input "[DATE]"
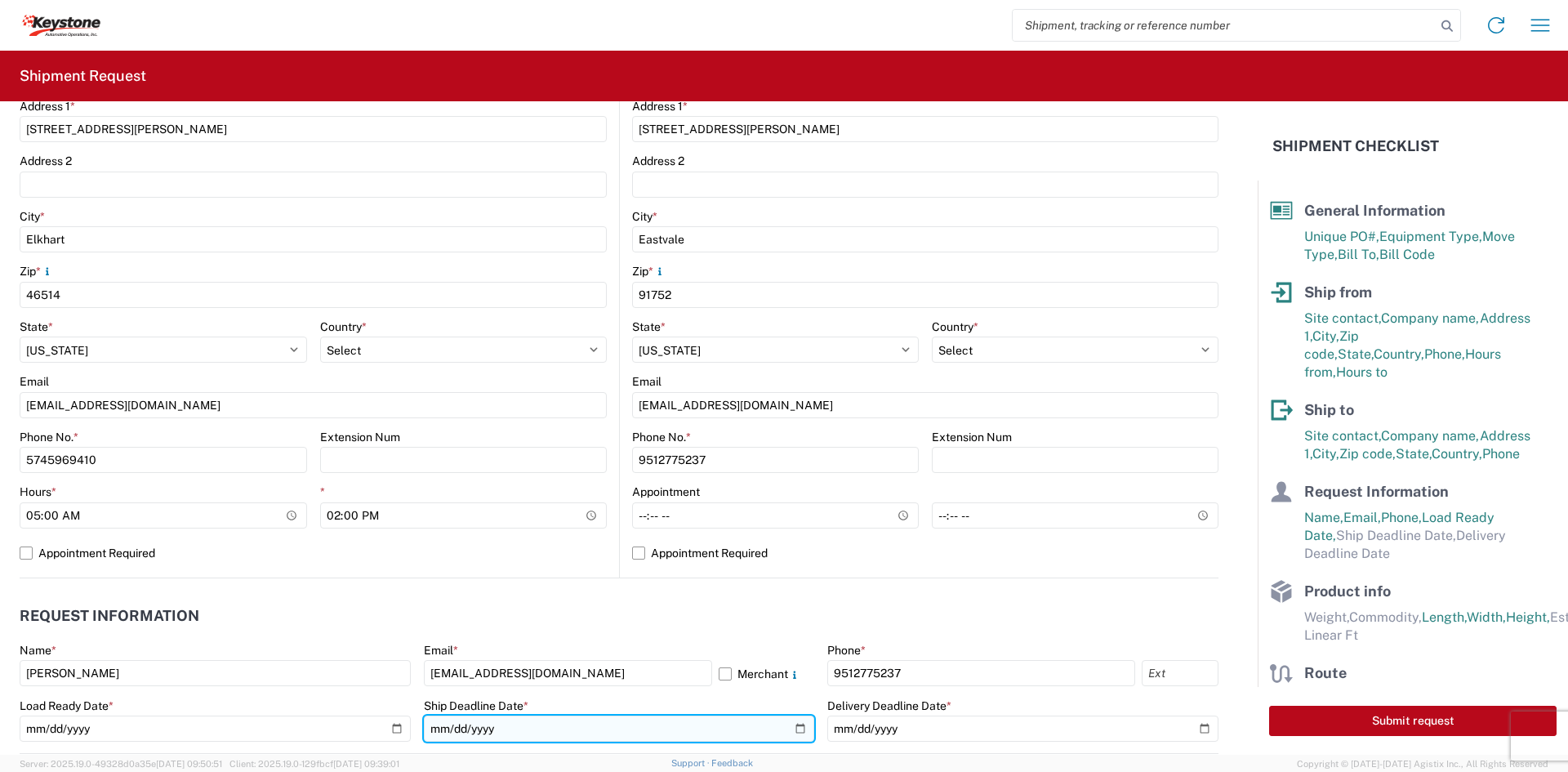
click at [465, 725] on input "date" at bounding box center [620, 730] width 392 height 27
click at [790, 726] on input "date" at bounding box center [620, 730] width 392 height 27
type input "[DATE]"
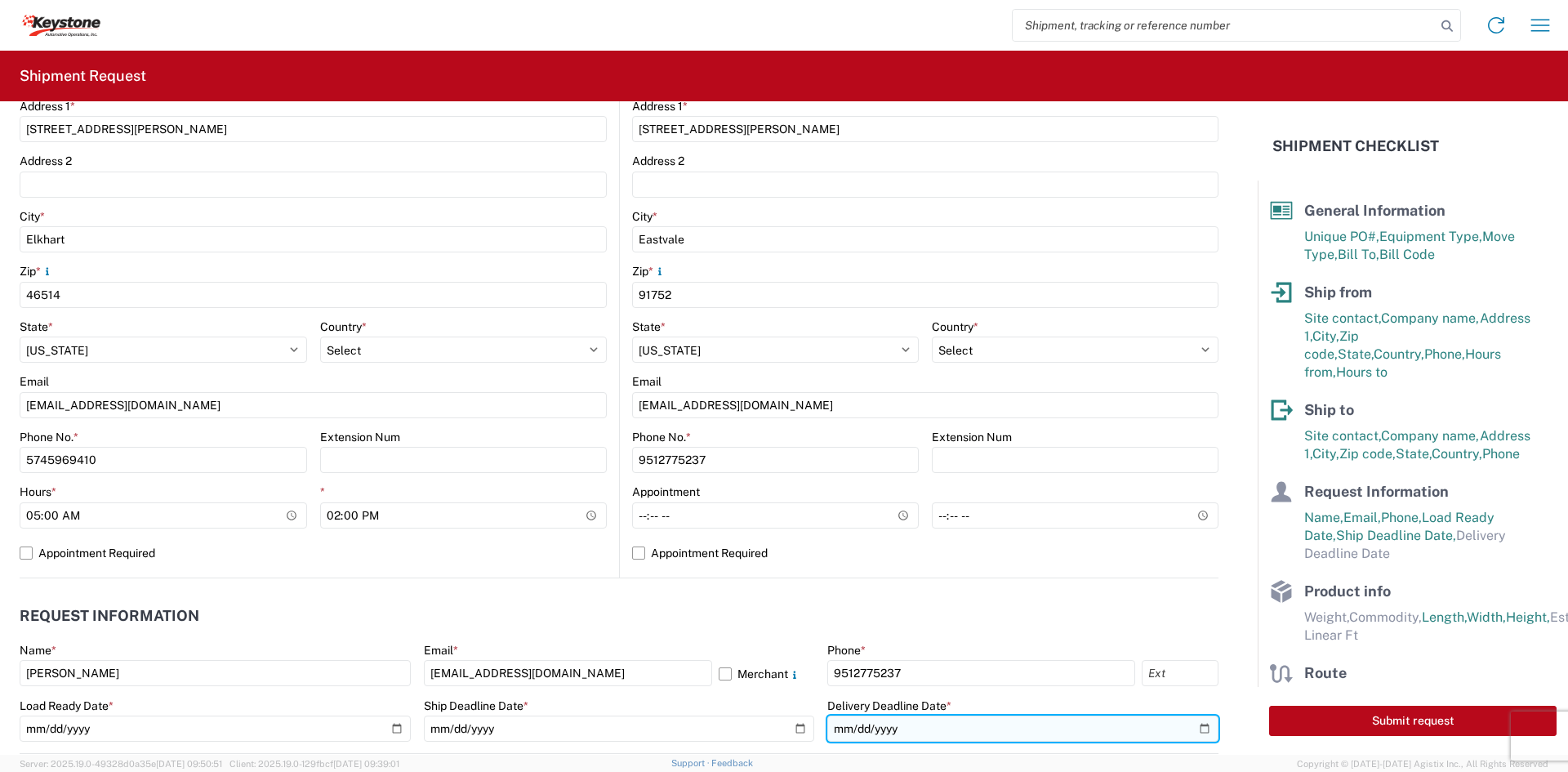
click at [1188, 726] on input "date" at bounding box center [1023, 730] width 392 height 27
type input "[DATE]"
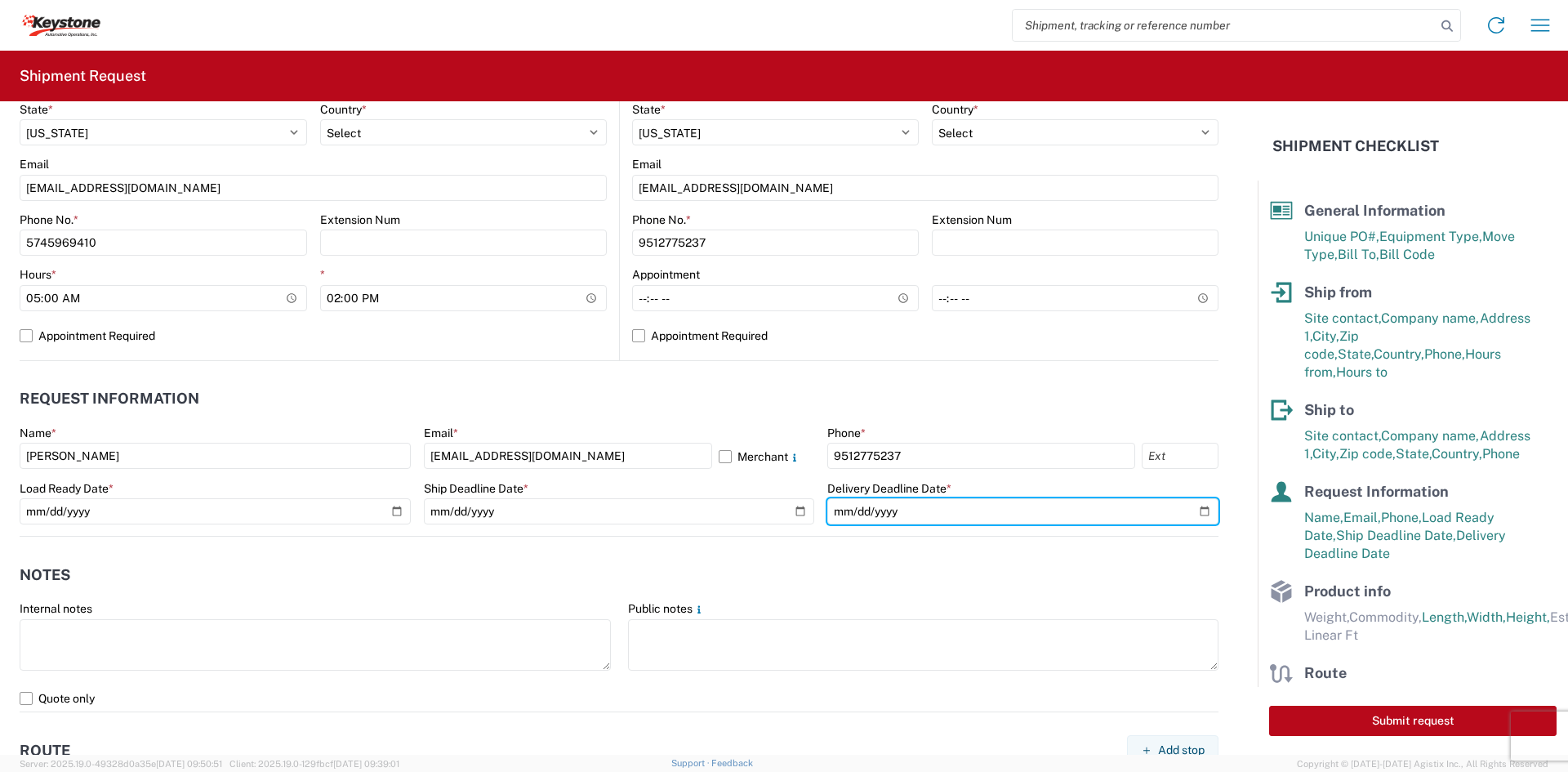
scroll to position [654, 0]
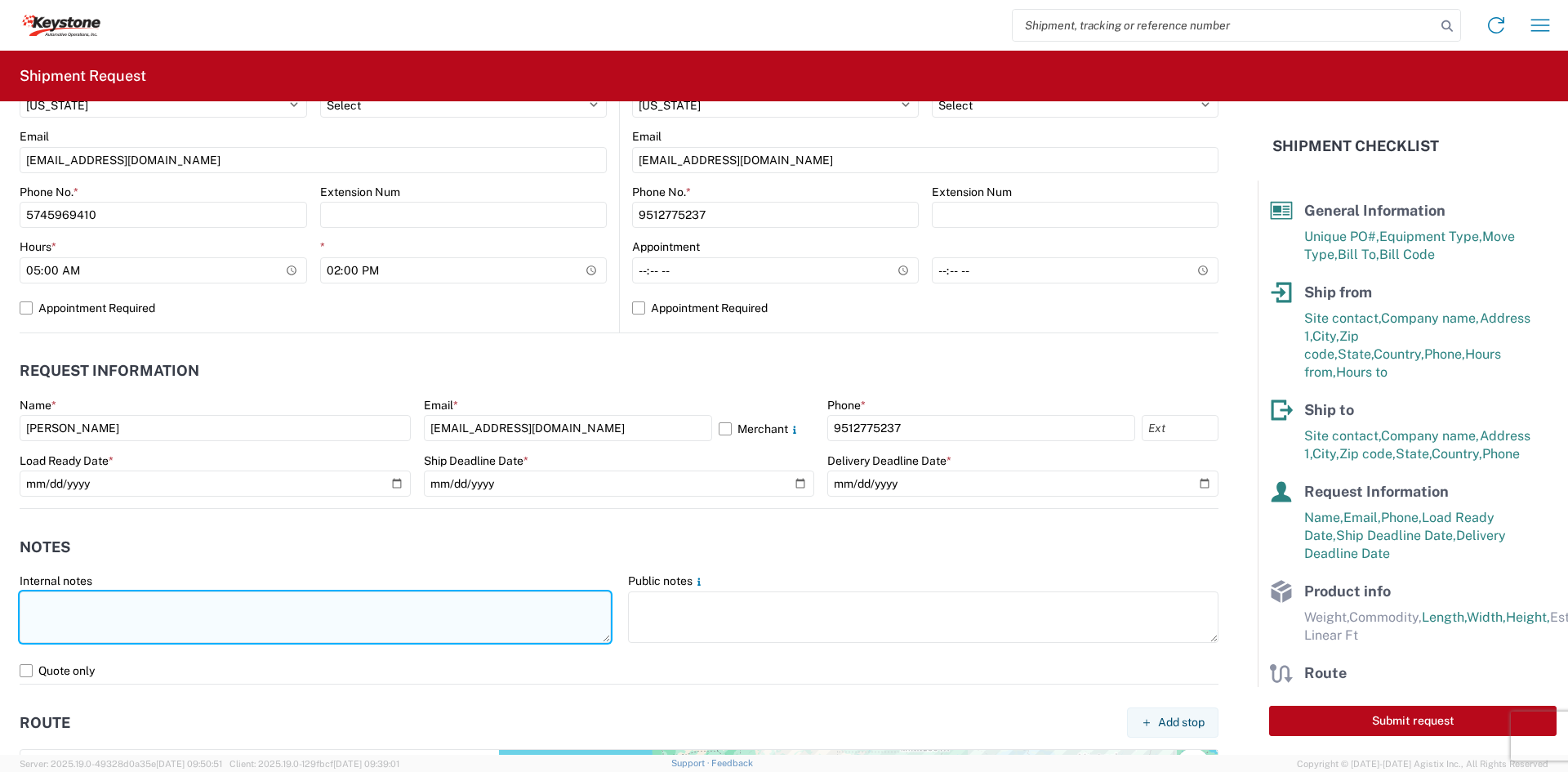
click at [225, 626] on textarea at bounding box center [315, 618] width 592 height 51
drag, startPoint x: 98, startPoint y: 638, endPoint x: 18, endPoint y: 606, distance: 86.2
click at [18, 606] on agx-form-control-wrapper-v2 "Internal notes DIMENSIONS: 236" X 46" X 48" 600LBS" at bounding box center [316, 615] width 609 height 84
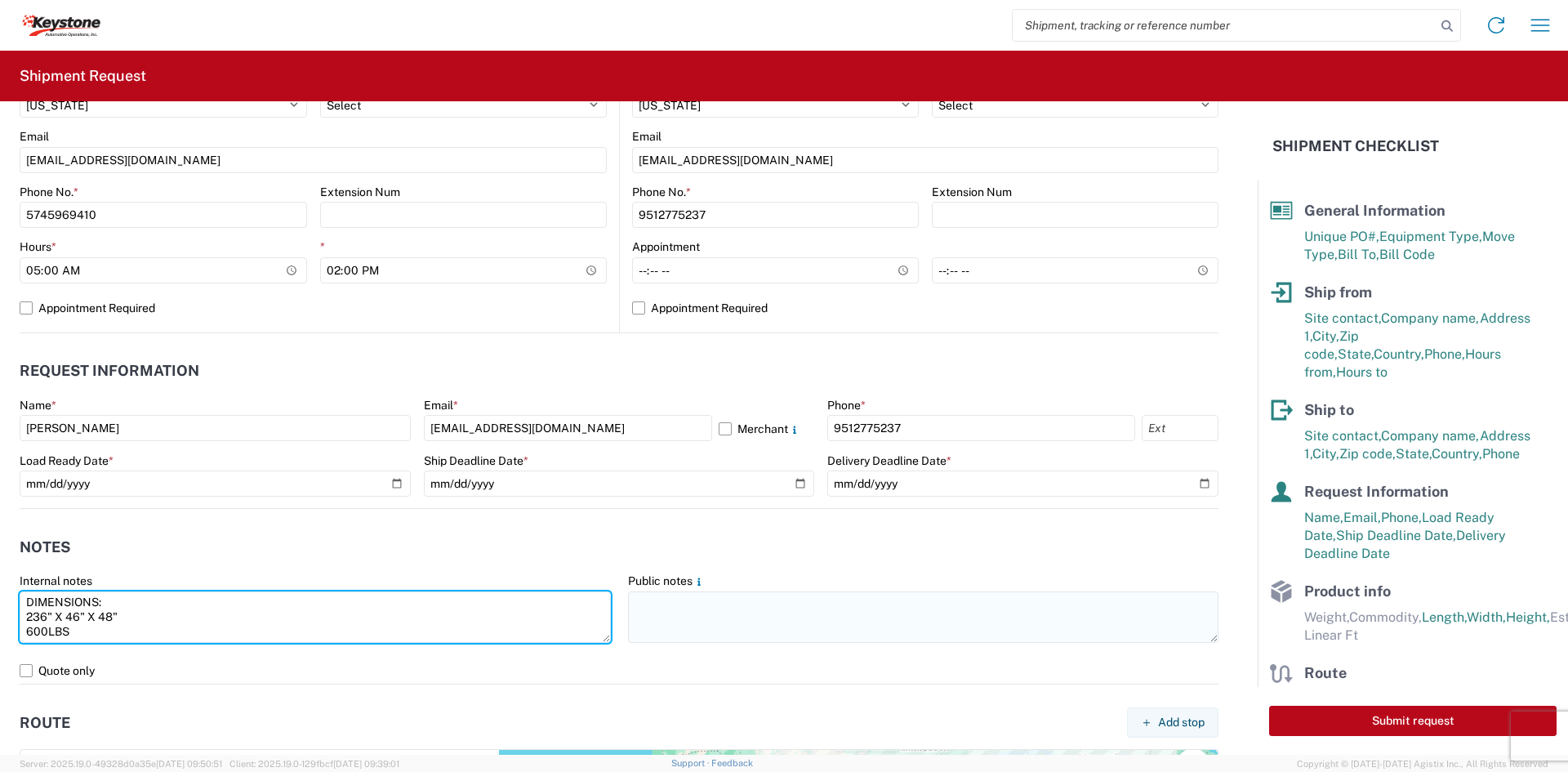
type textarea "DIMENSIONS: 236" X 46" X 48" 600LBS"
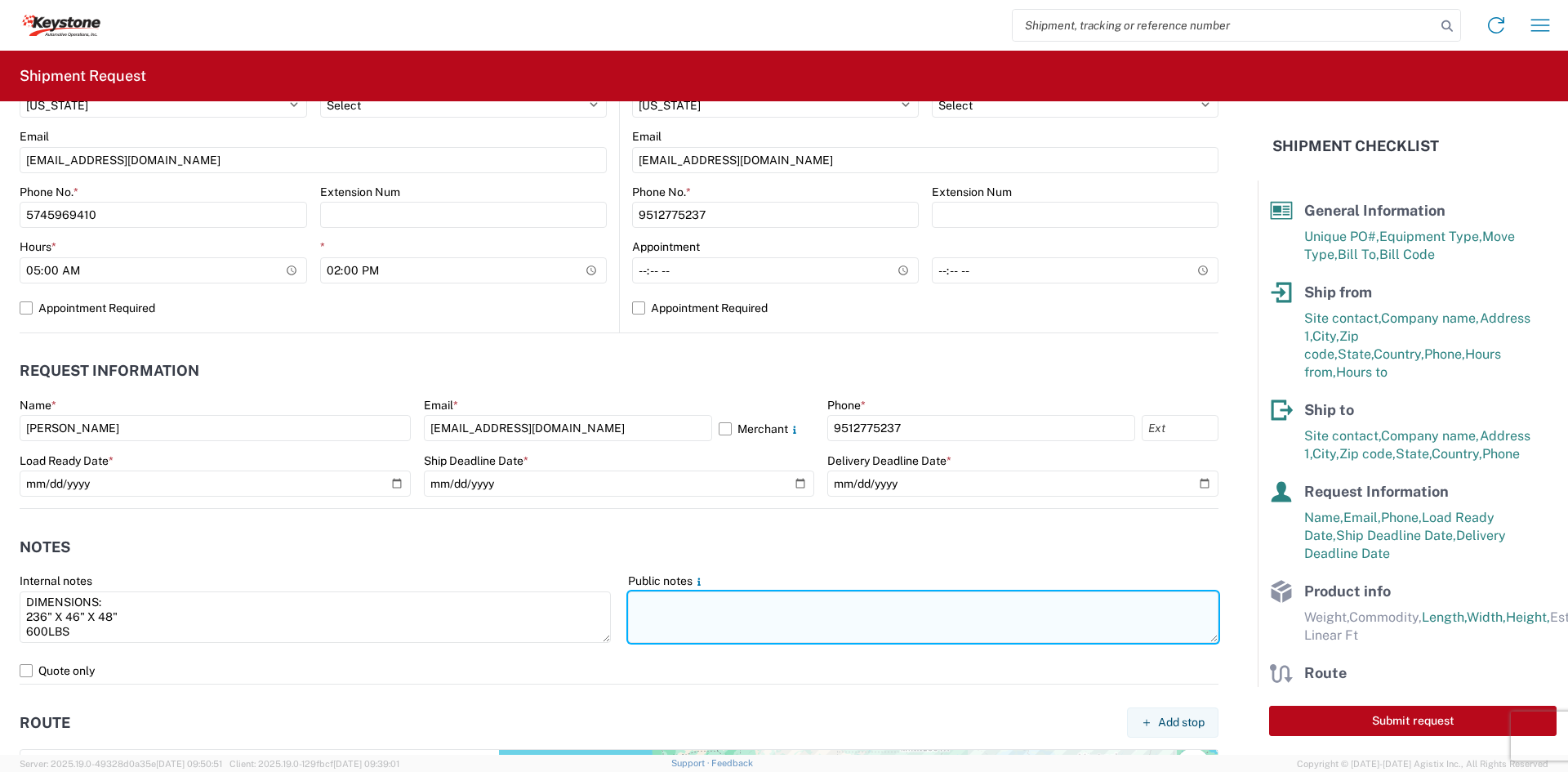
click at [818, 621] on textarea at bounding box center [923, 618] width 592 height 51
paste textarea "DIMENSIONS: 236" X 46" X 48" 600LBS"
type textarea "DIMENSIONS: 236" X 46" X 48" 600LBS"
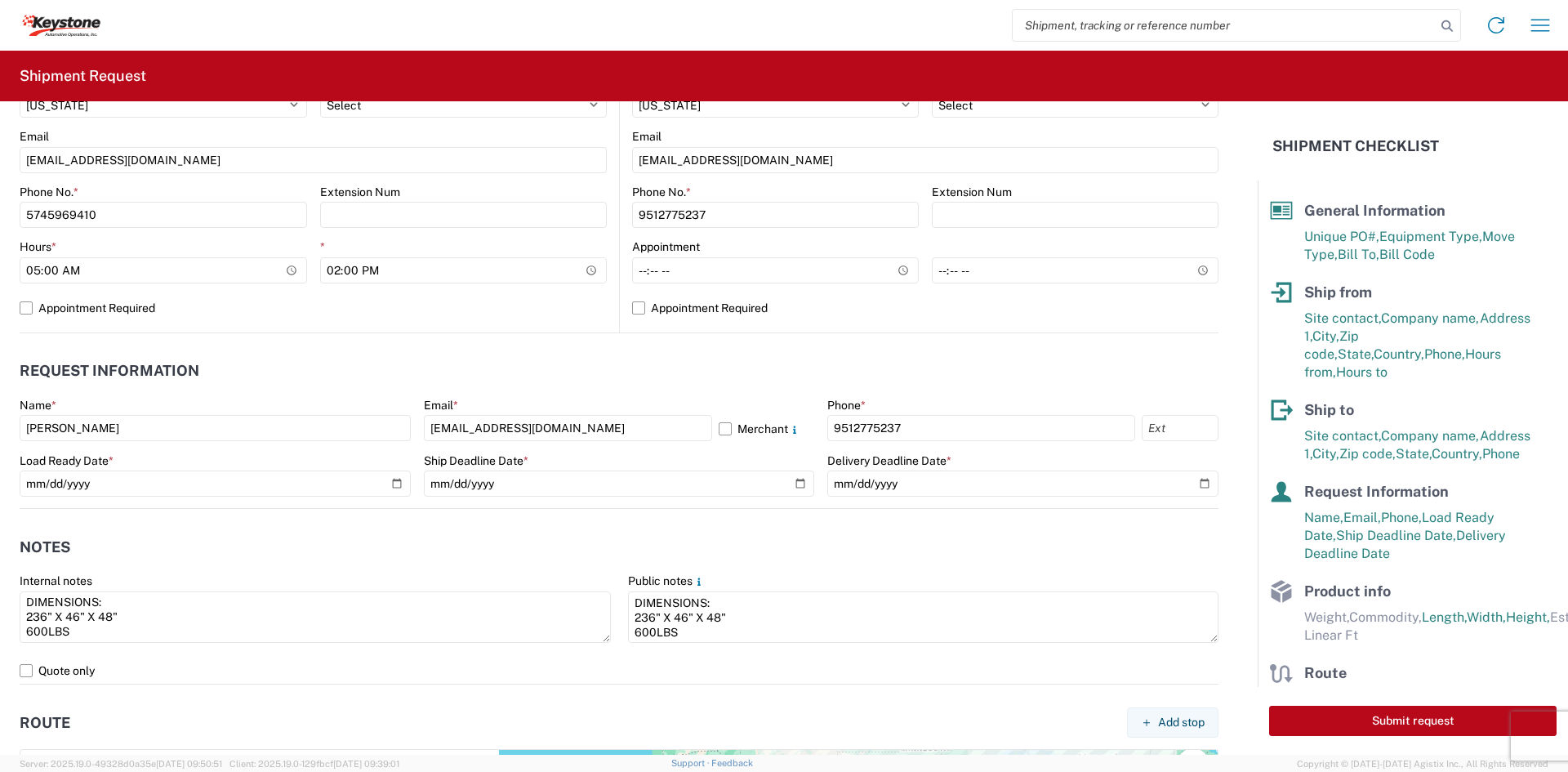
click at [763, 544] on header "Notes" at bounding box center [619, 547] width 1199 height 37
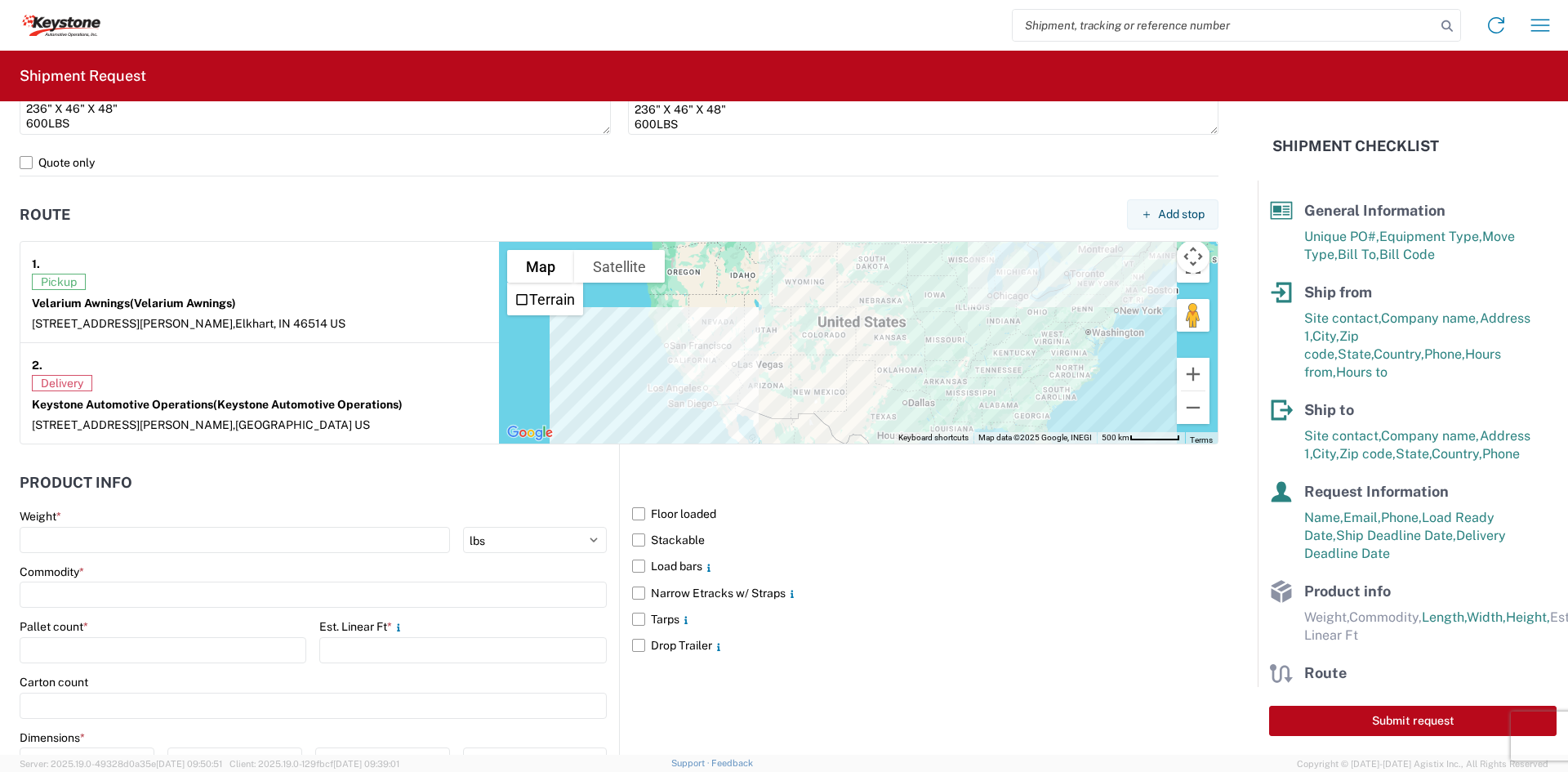
scroll to position [1307, 0]
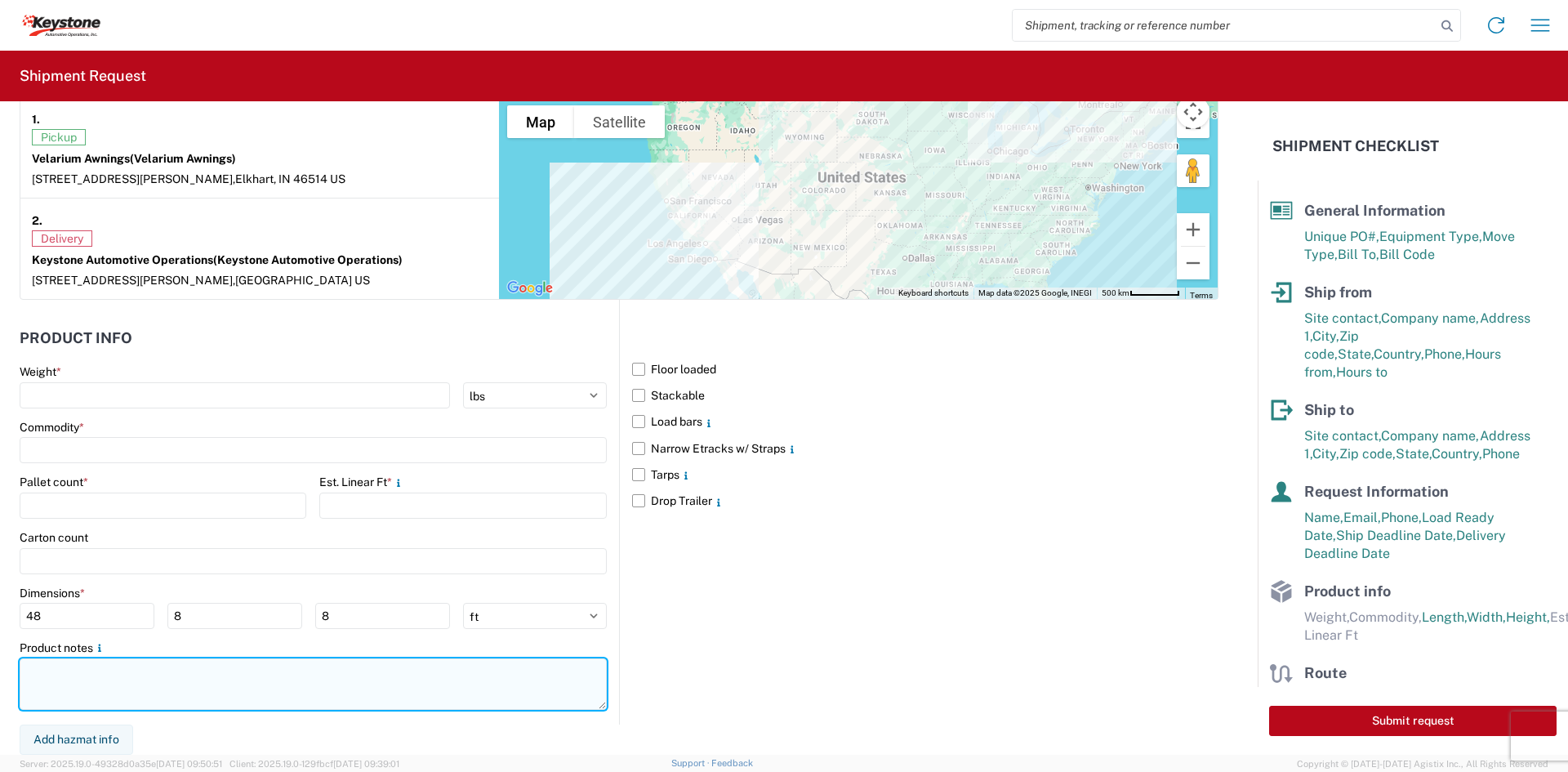
click at [360, 696] on textarea at bounding box center [314, 685] width 587 height 51
paste textarea "DIMENSIONS: 236" X 46" X 48" 600LBS"
type textarea "DIMENSIONS: 236" X 46" X 48" 600LBS"
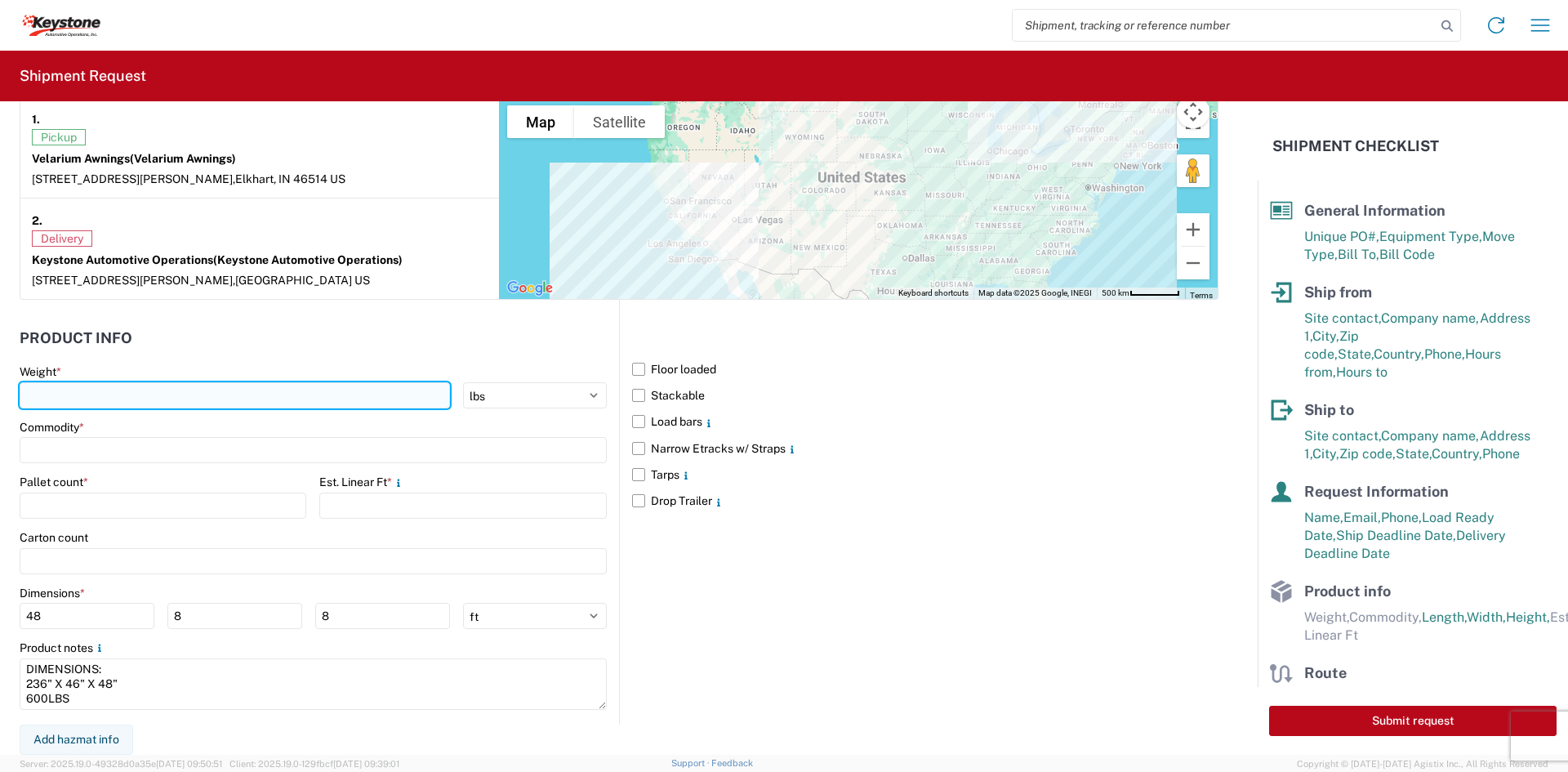
click at [178, 403] on input "number" at bounding box center [235, 396] width 431 height 27
type input "600"
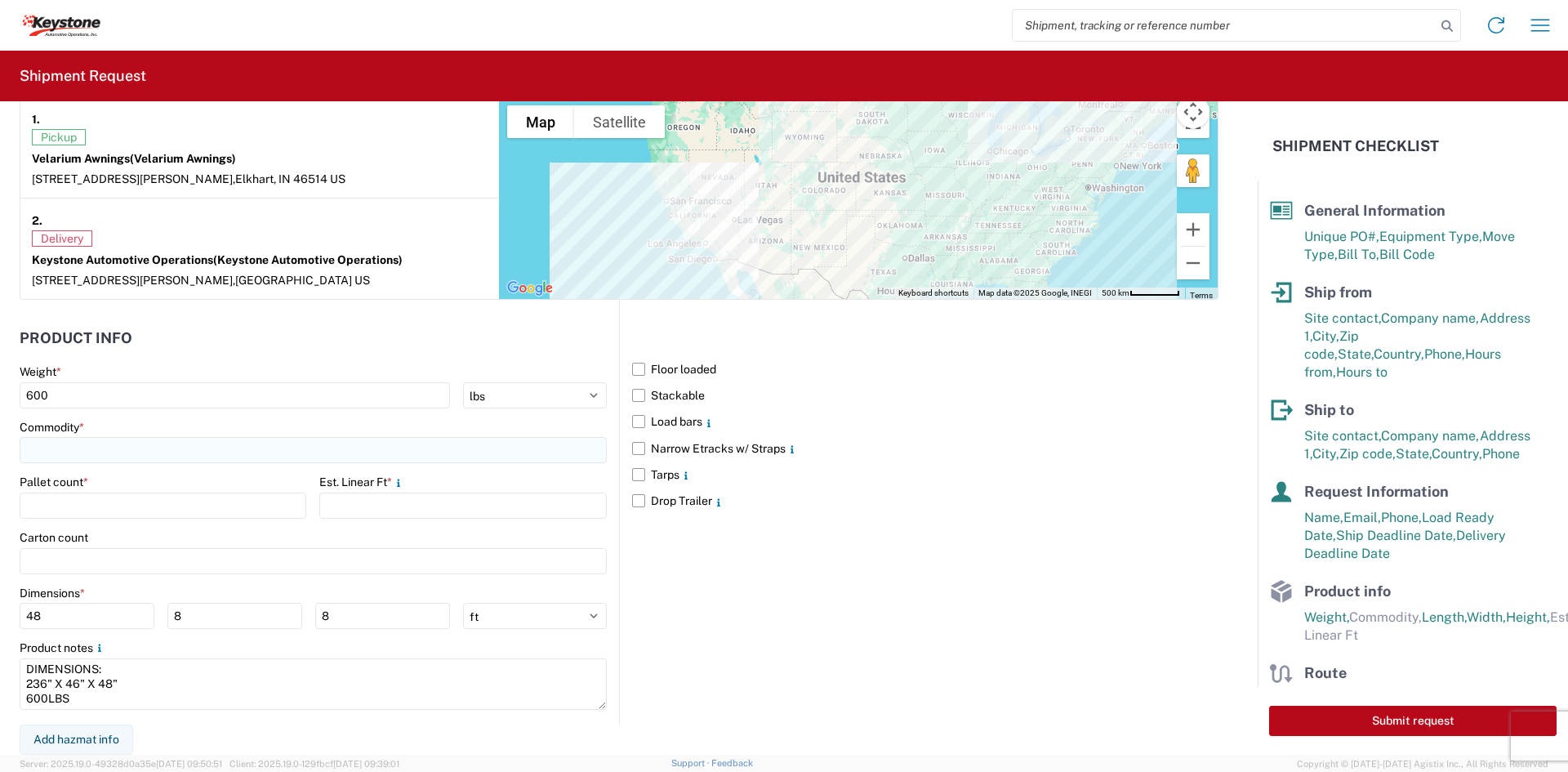
click at [217, 444] on input at bounding box center [314, 451] width 587 height 27
type input "AWNINGS"
click at [152, 565] on span "Add new "AWNINGS"..." at bounding box center [112, 562] width 121 height 15
type input "AWNINGS"
click at [139, 501] on input "number" at bounding box center [163, 506] width 287 height 27
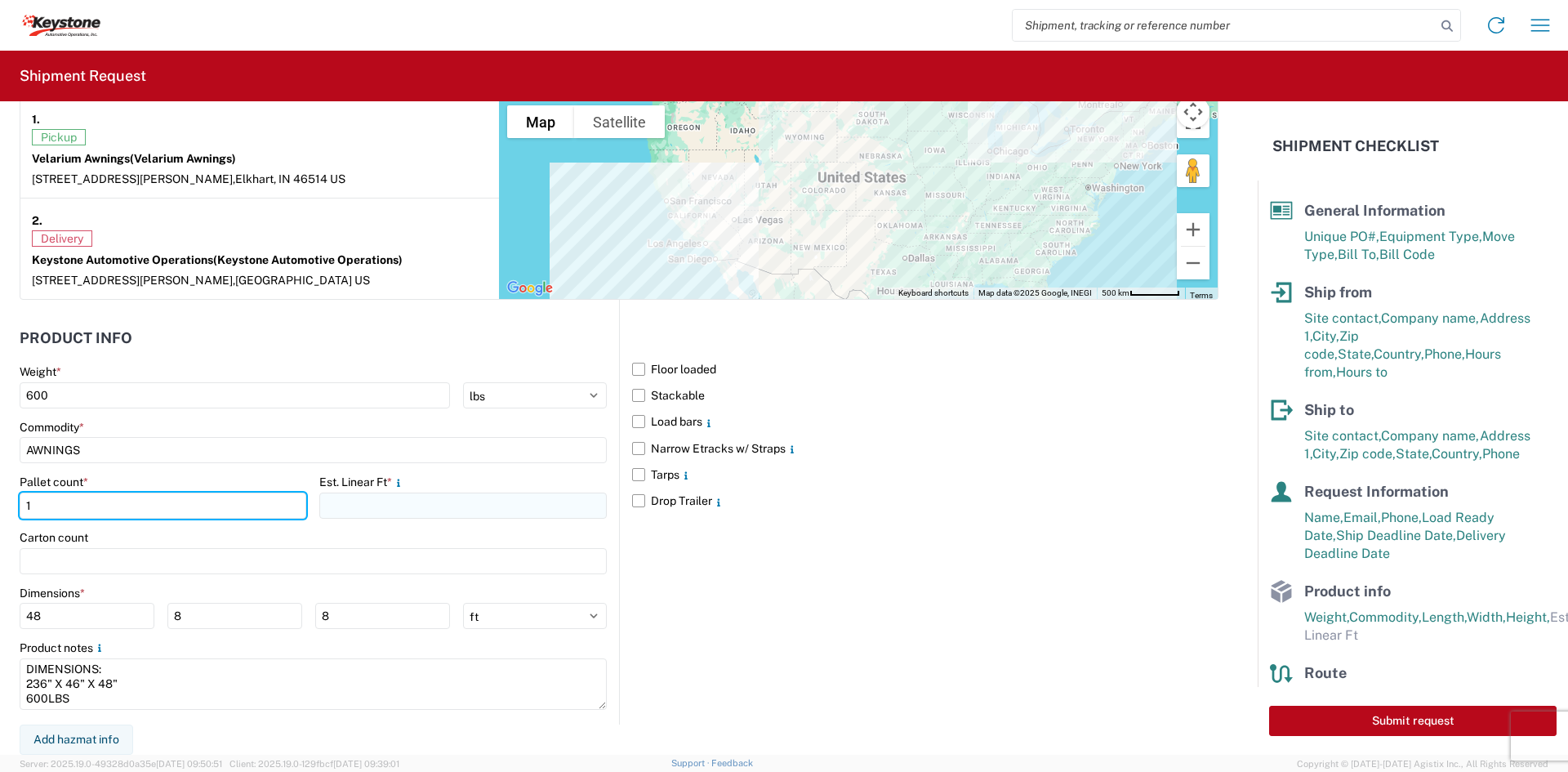
type input "1"
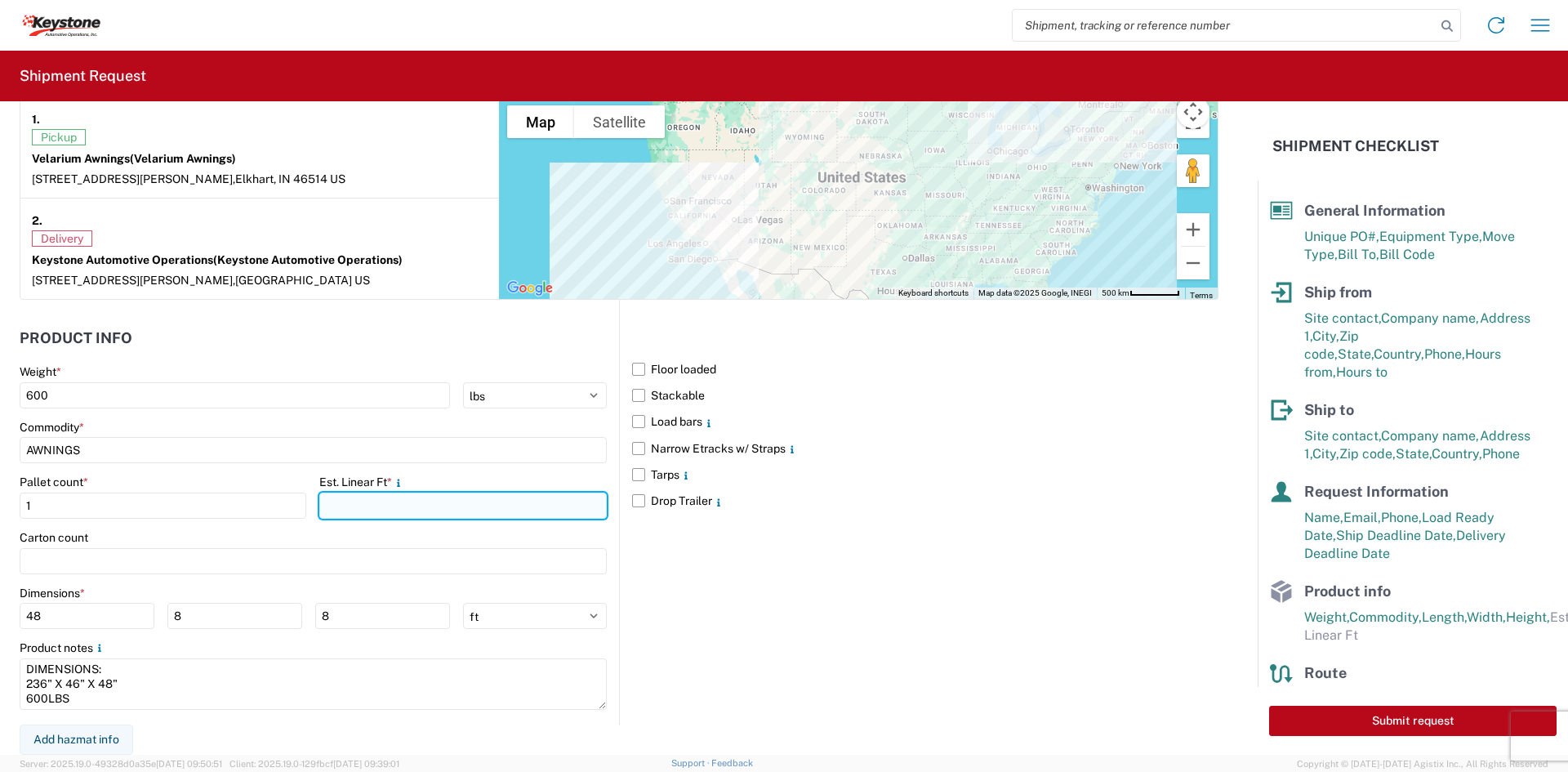
click at [440, 509] on input "number" at bounding box center [463, 506] width 287 height 27
type input "20"
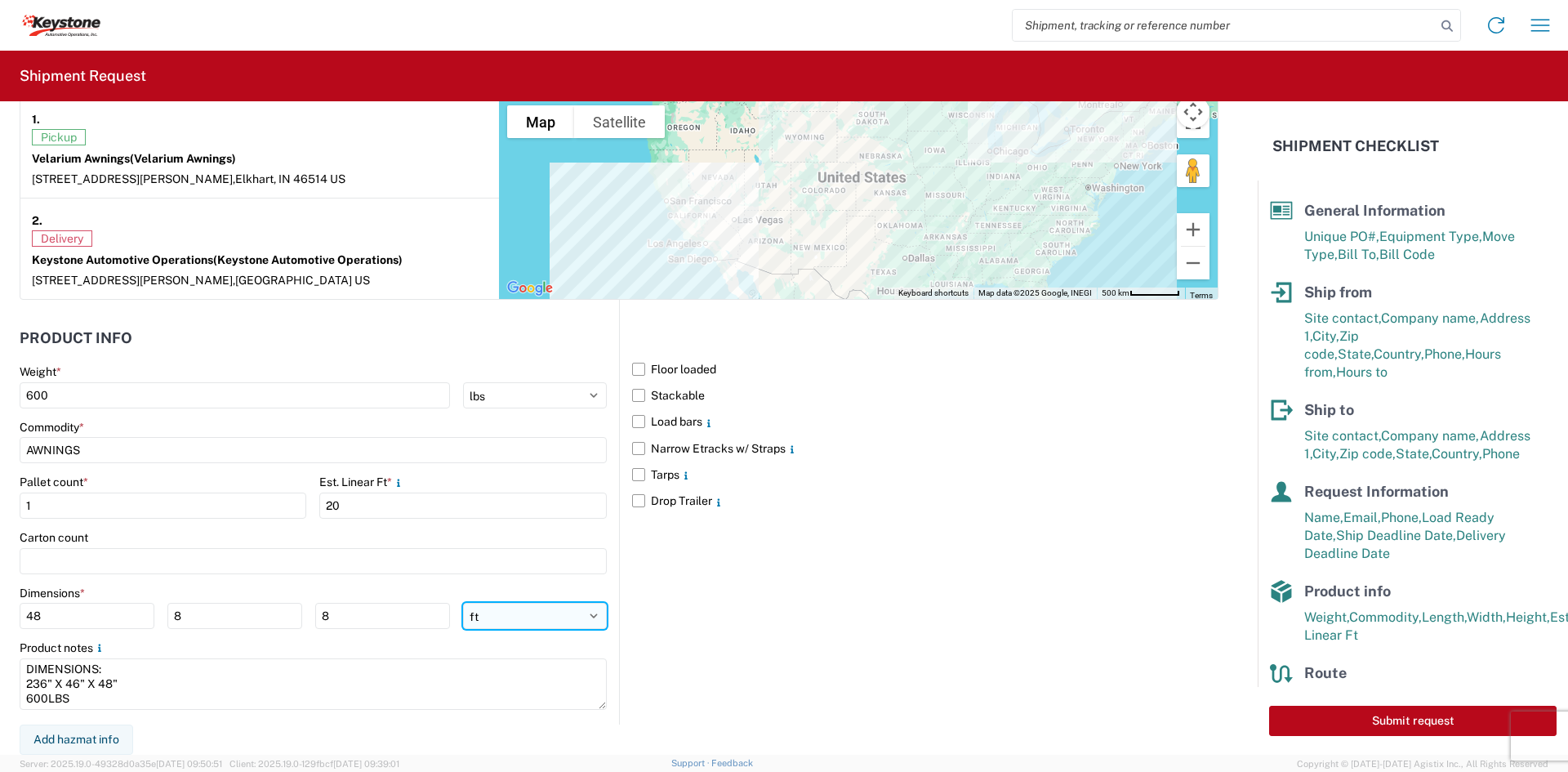
click at [553, 623] on select "ft in cm" at bounding box center [534, 617] width 144 height 27
select select "IN"
click at [463, 603] on select "ft in cm" at bounding box center [534, 617] width 144 height 27
type input "576"
type input "96"
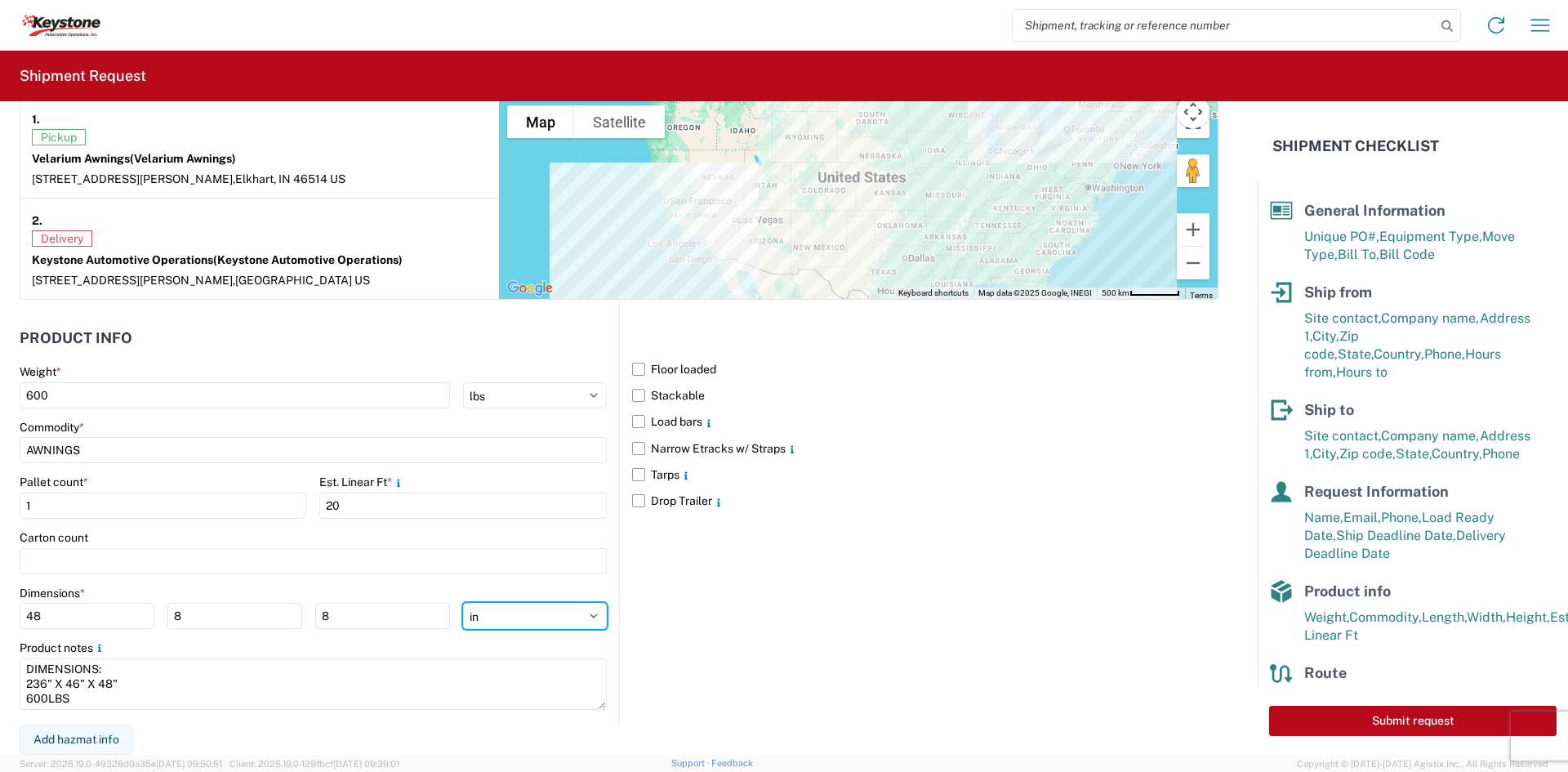
type input "96"
click at [35, 617] on input "576" at bounding box center [87, 617] width 134 height 27
type input "236"
type input "46"
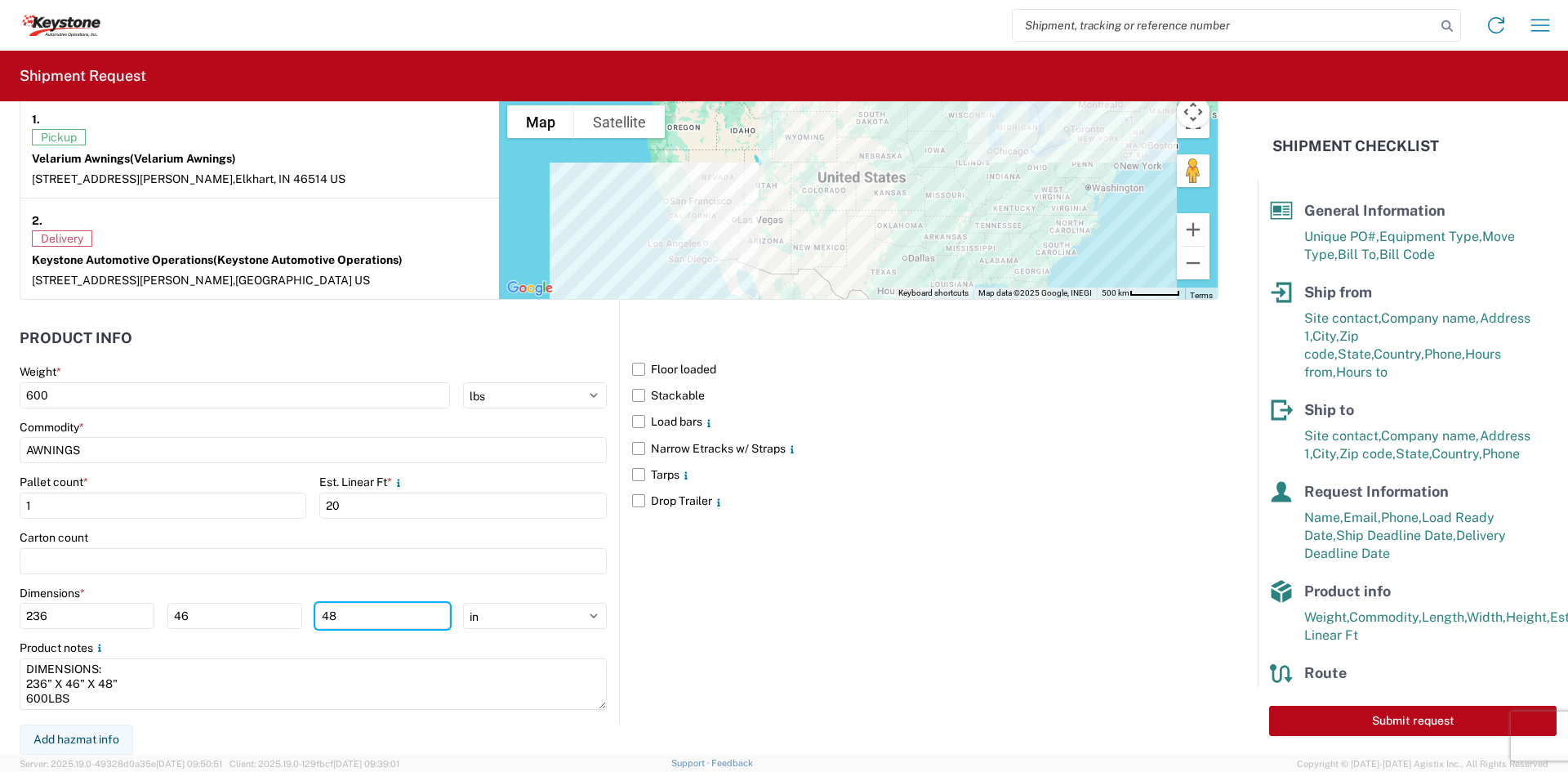
type input "48"
click at [780, 642] on div "Floor loaded Stackable Load bars Narrow Etracks w/ Straps Tarps Drop Trailer" at bounding box center [918, 512] width 600 height 425
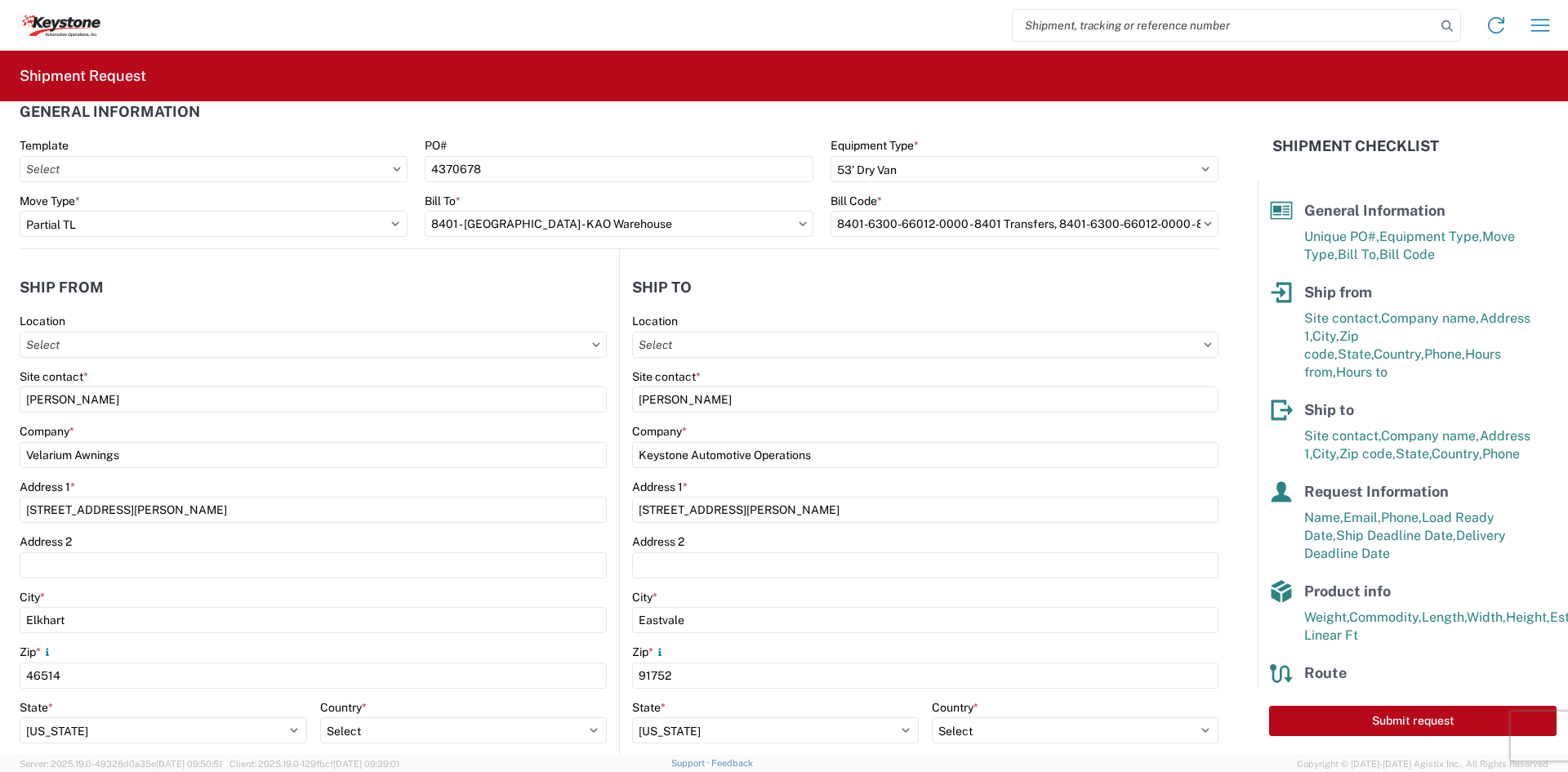
scroll to position [0, 0]
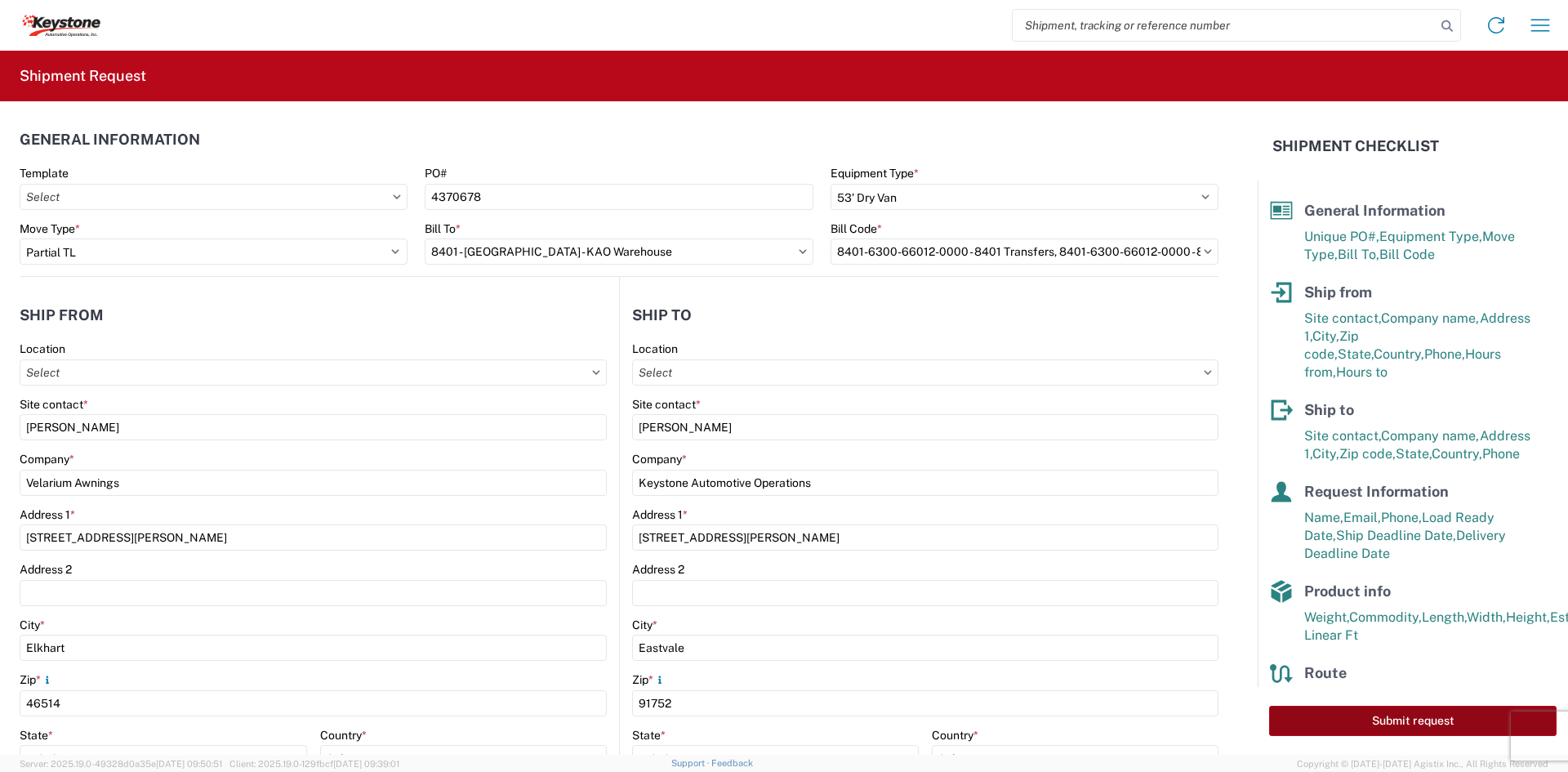
click at [1312, 730] on button "Submit request" at bounding box center [1413, 721] width 288 height 30
select select "IN"
select select "US"
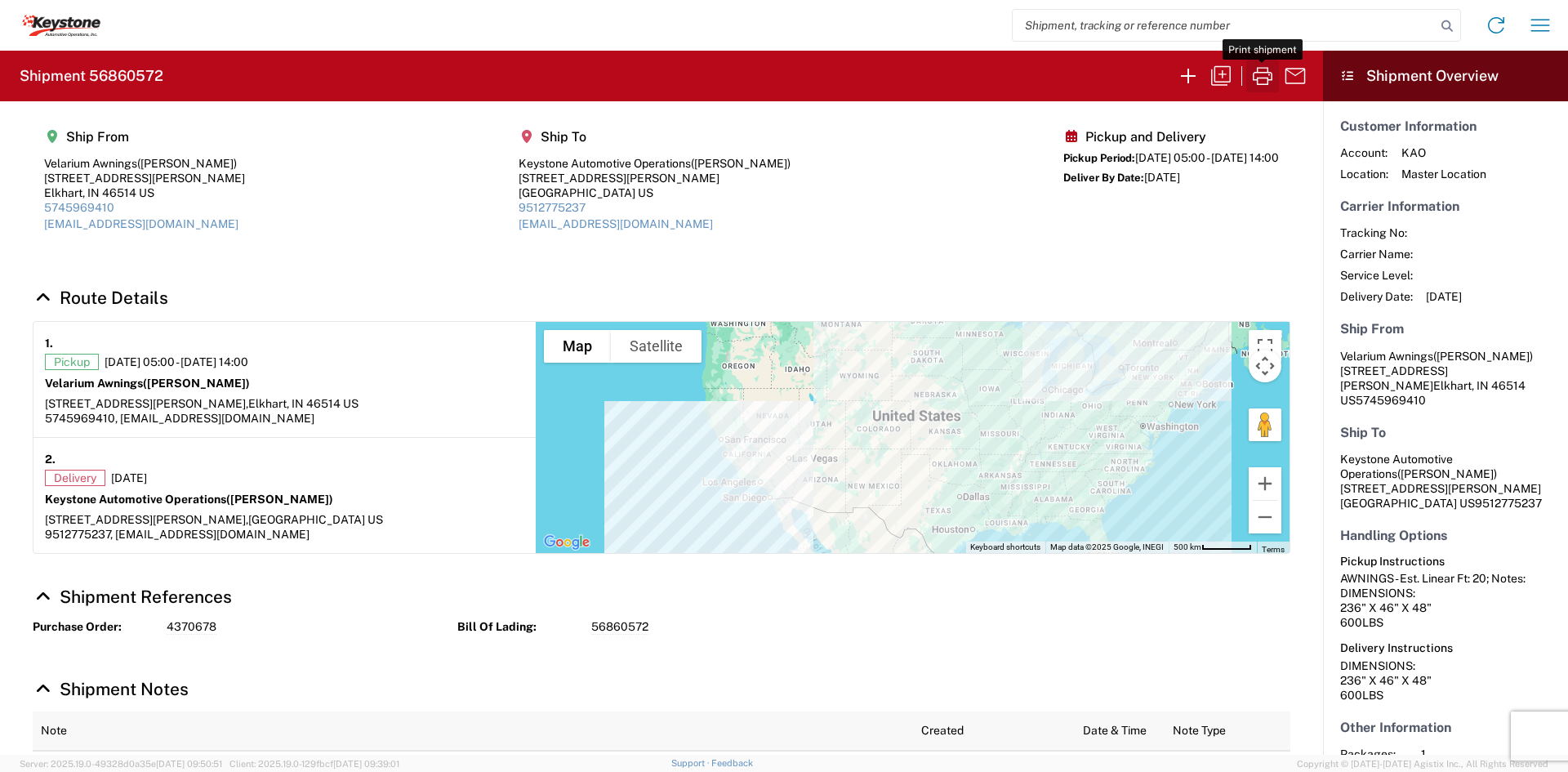
click at [1247, 80] on button "button" at bounding box center [1263, 76] width 32 height 32
